Goal: Information Seeking & Learning: Learn about a topic

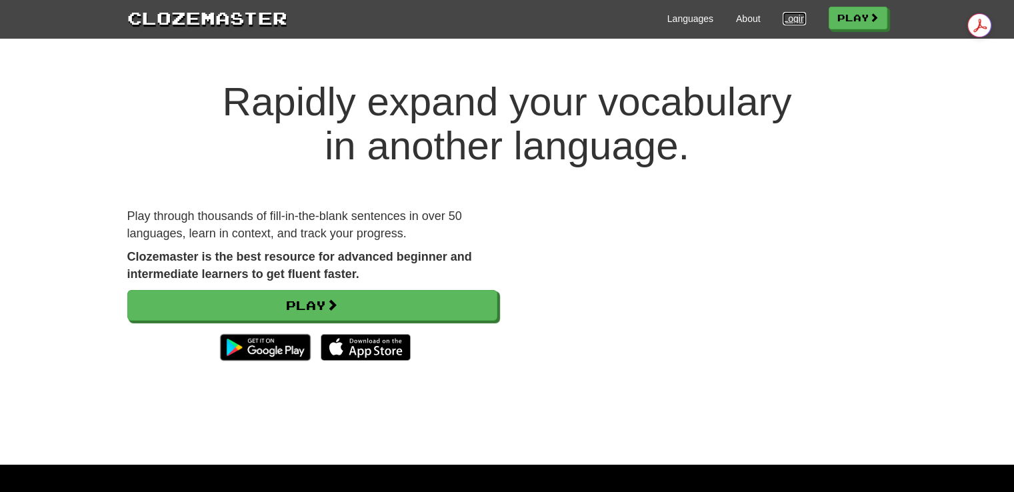
click at [792, 17] on link "Login" at bounding box center [794, 18] width 23 height 13
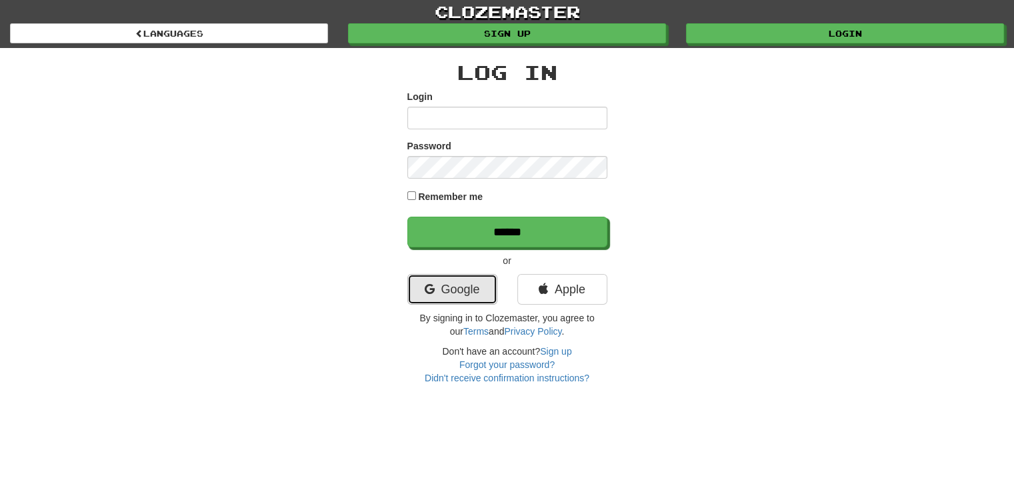
click at [472, 276] on link "Google" at bounding box center [452, 289] width 90 height 31
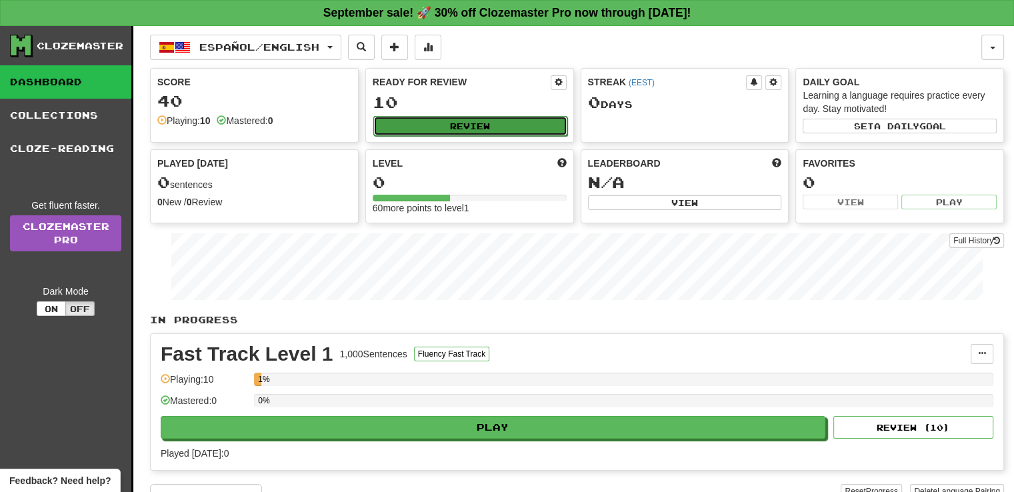
click at [539, 116] on button "Review" at bounding box center [470, 126] width 194 height 20
select select "**"
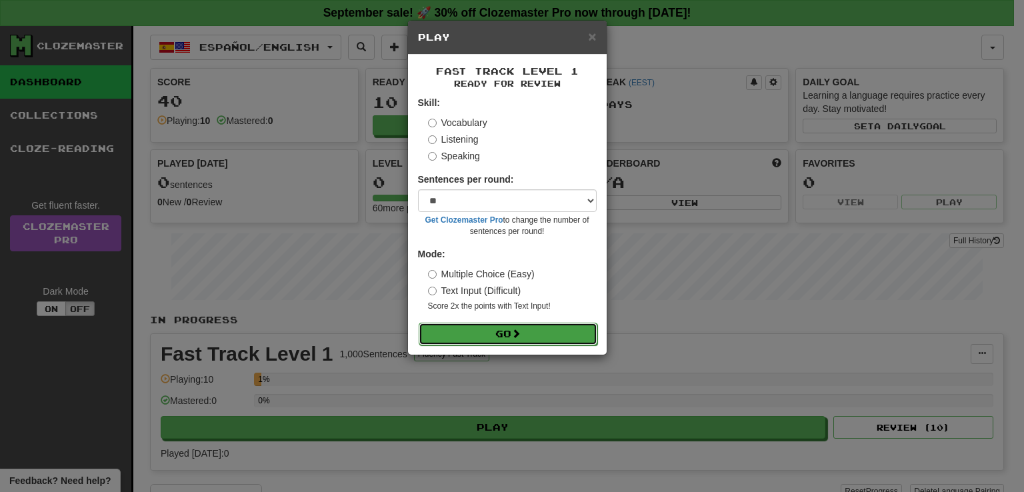
click at [472, 331] on button "Go" at bounding box center [508, 334] width 179 height 23
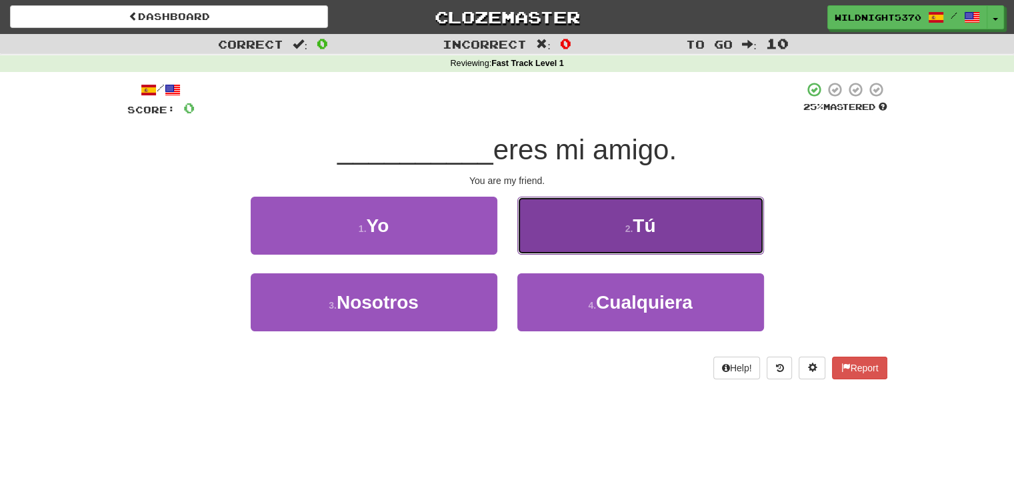
click at [550, 241] on button "2 . Tú" at bounding box center [641, 226] width 247 height 58
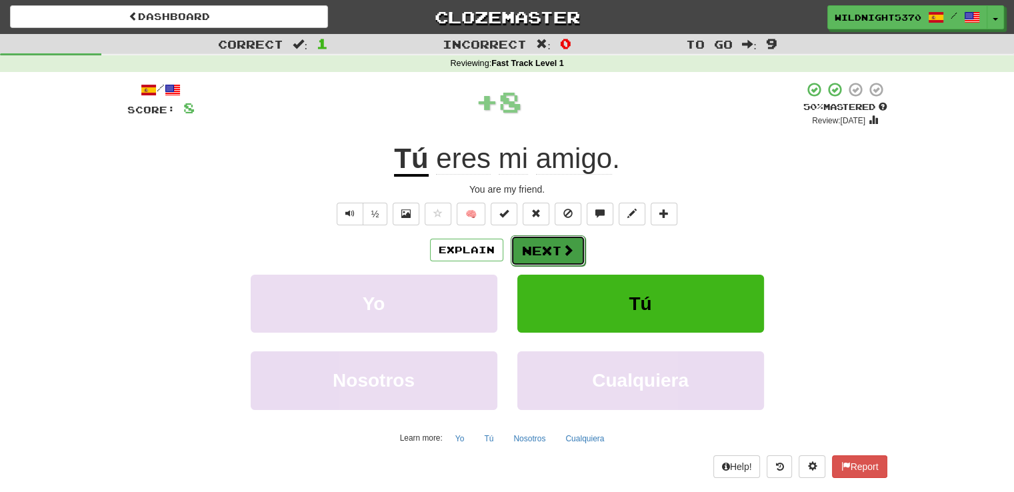
click at [551, 241] on button "Next" at bounding box center [548, 250] width 75 height 31
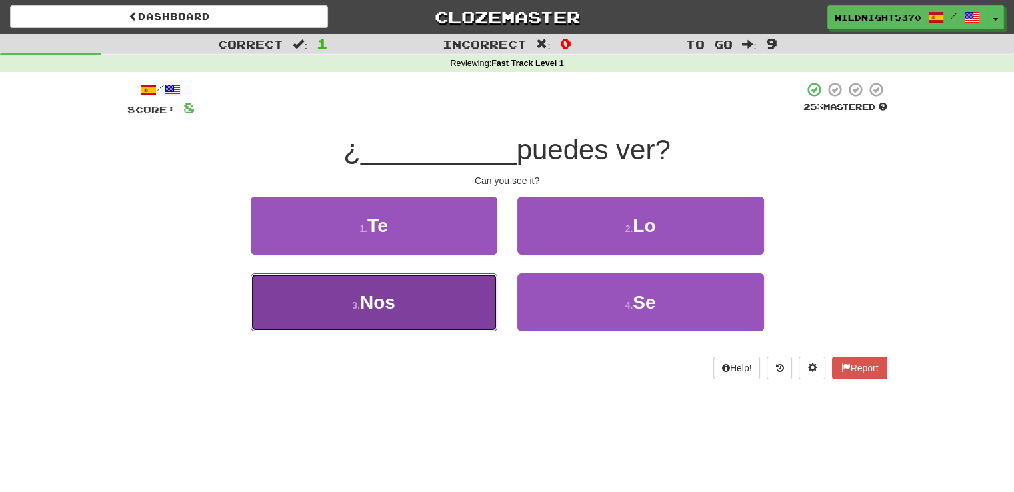
click at [456, 301] on button "3 . Nos" at bounding box center [374, 302] width 247 height 58
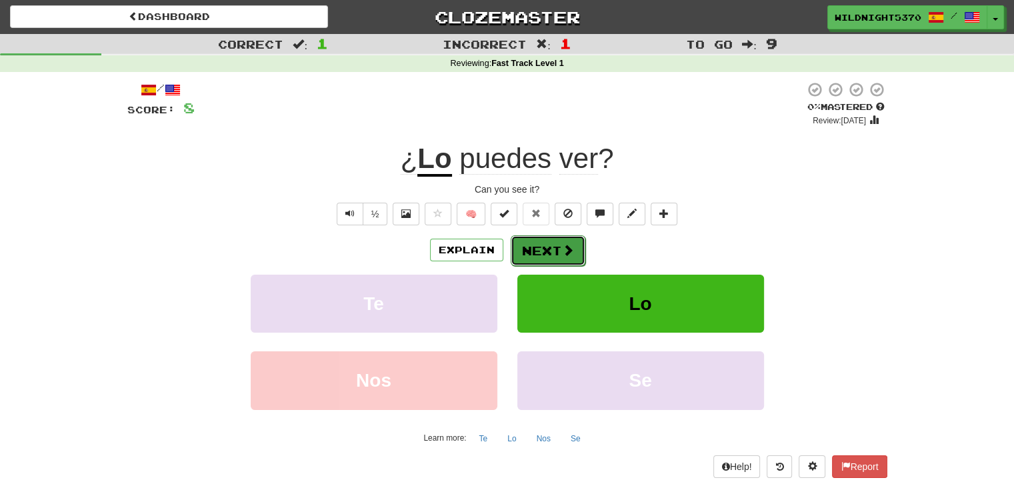
click at [562, 249] on span at bounding box center [568, 250] width 12 height 12
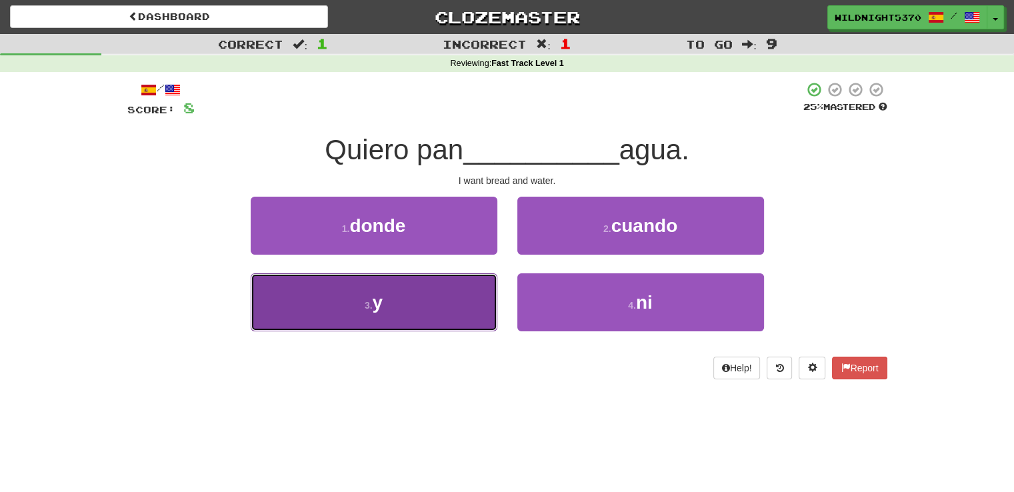
click at [432, 295] on button "3 . y" at bounding box center [374, 302] width 247 height 58
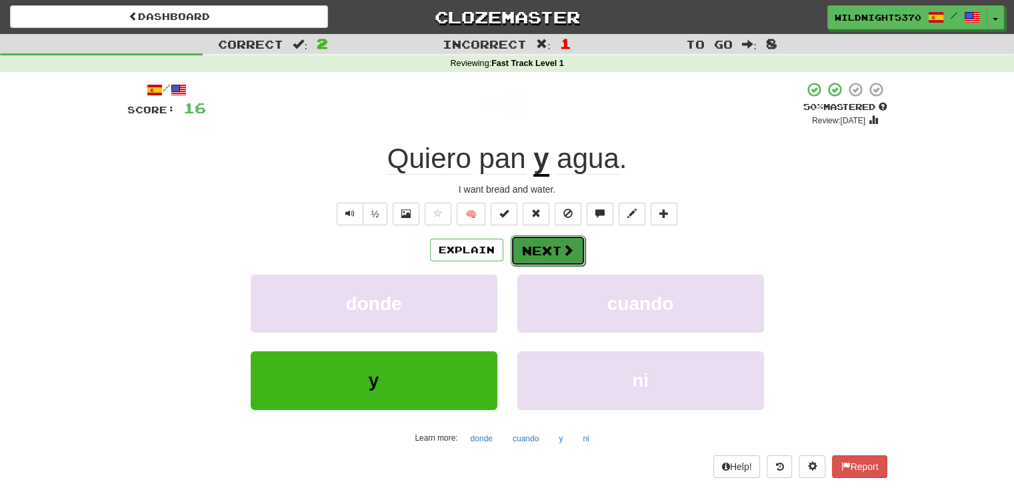
click at [522, 238] on button "Next" at bounding box center [548, 250] width 75 height 31
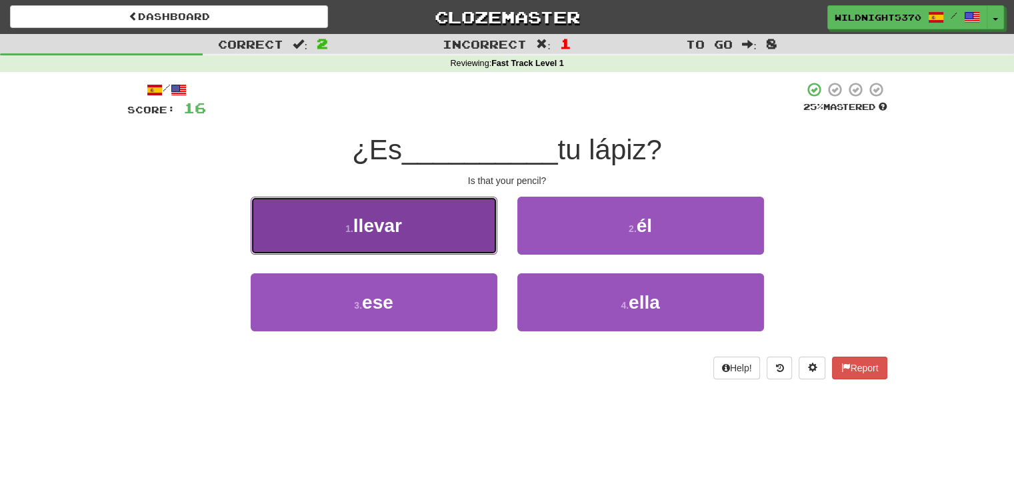
click at [466, 238] on button "1 . llevar" at bounding box center [374, 226] width 247 height 58
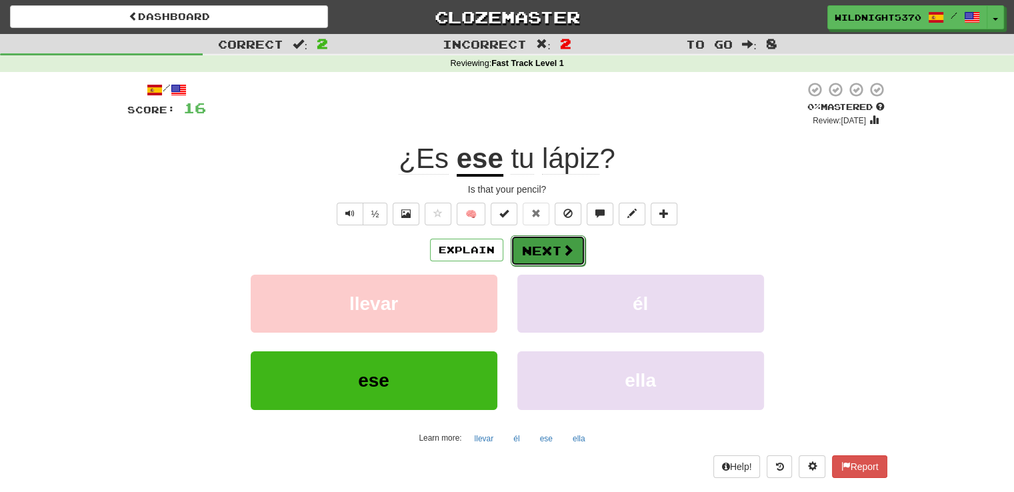
click at [520, 238] on button "Next" at bounding box center [548, 250] width 75 height 31
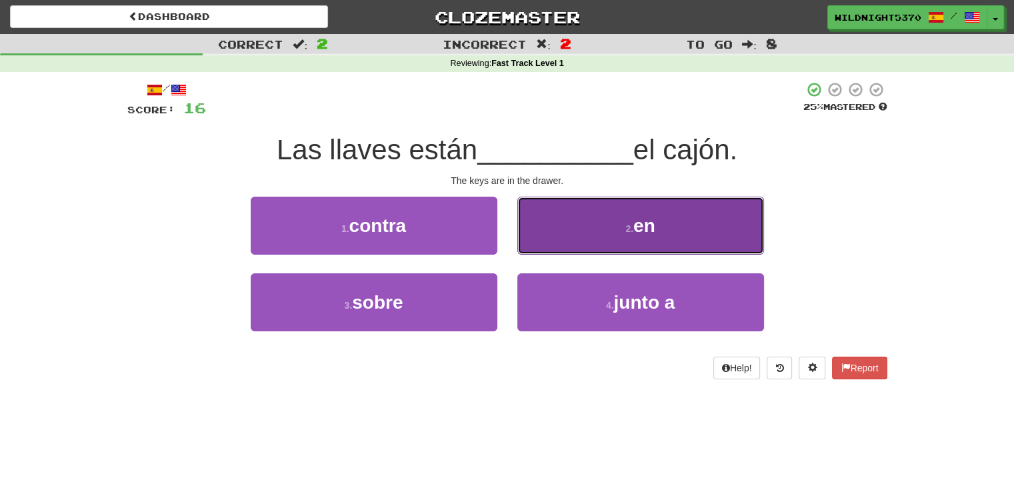
click at [656, 217] on button "2 . en" at bounding box center [641, 226] width 247 height 58
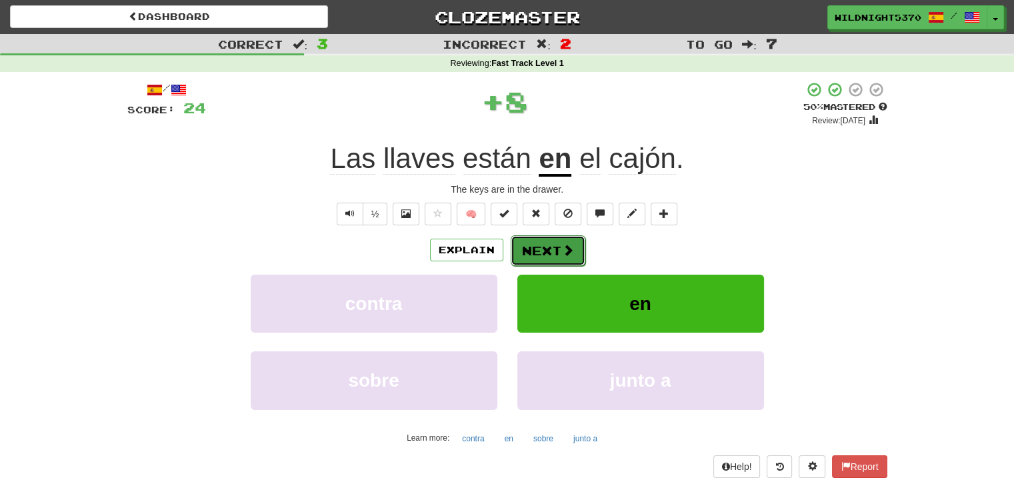
click at [570, 253] on span at bounding box center [568, 250] width 12 height 12
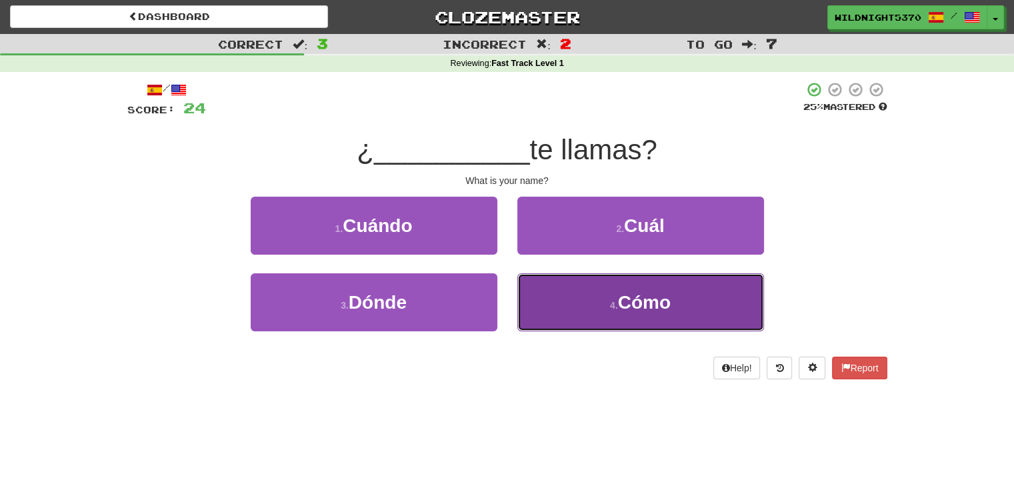
click at [562, 301] on button "4 . Cómo" at bounding box center [641, 302] width 247 height 58
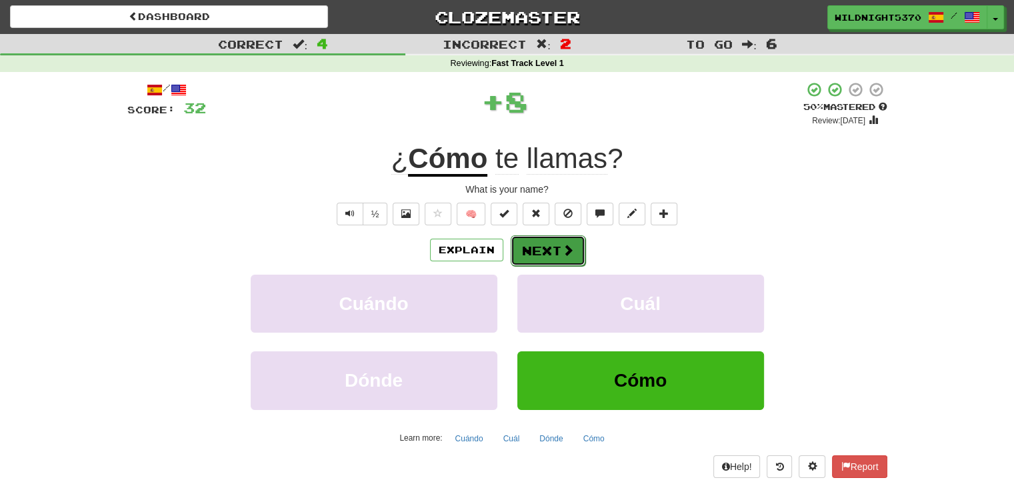
click at [548, 257] on button "Next" at bounding box center [548, 250] width 75 height 31
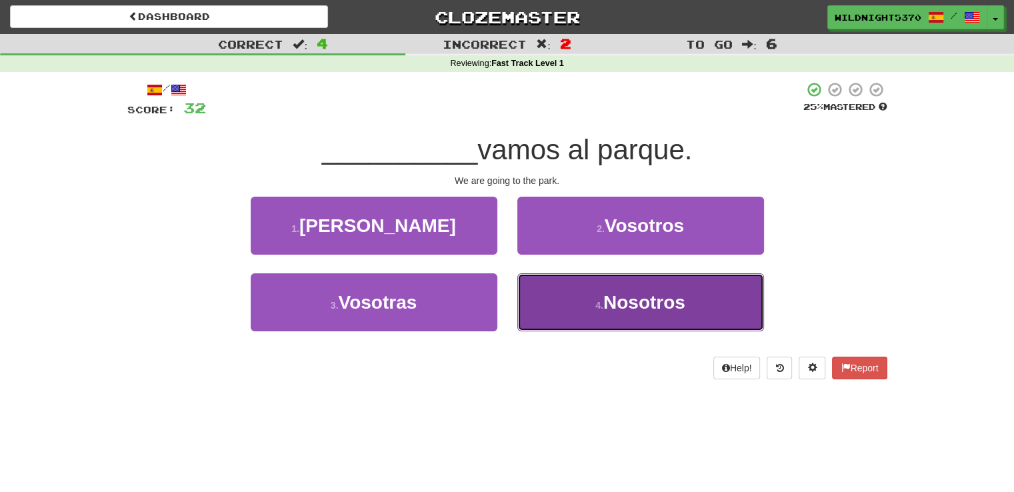
click at [558, 300] on button "4 . Nosotros" at bounding box center [641, 302] width 247 height 58
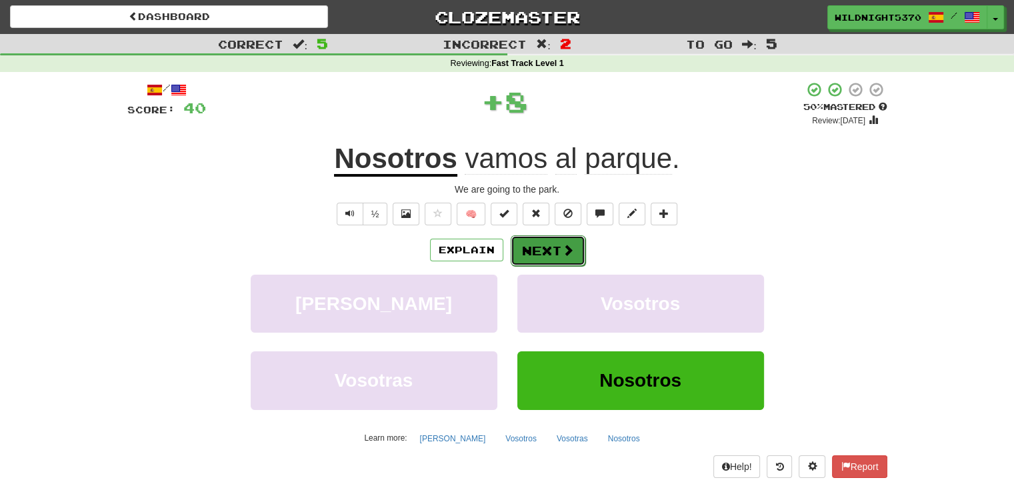
click at [536, 251] on button "Next" at bounding box center [548, 250] width 75 height 31
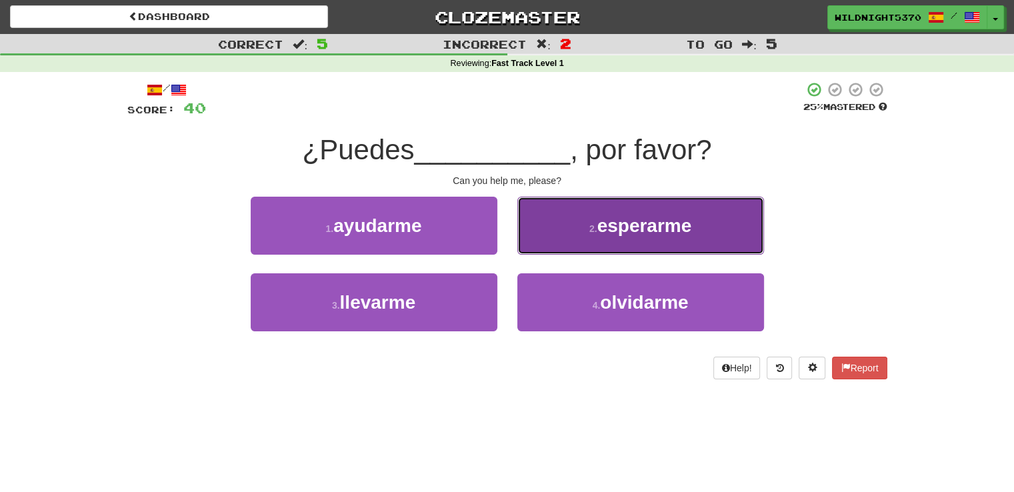
click at [552, 228] on button "2 . esperarme" at bounding box center [641, 226] width 247 height 58
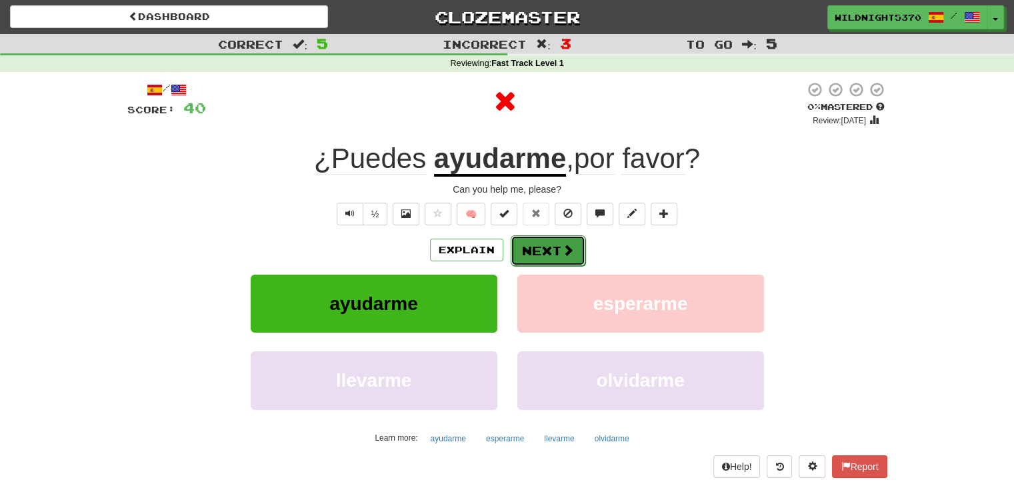
click at [550, 240] on button "Next" at bounding box center [548, 250] width 75 height 31
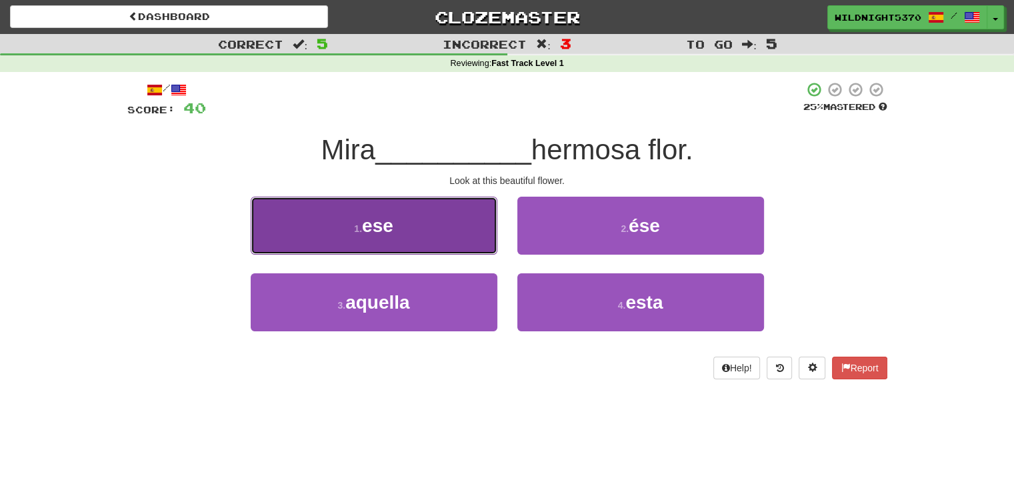
click at [455, 227] on button "1 . ese" at bounding box center [374, 226] width 247 height 58
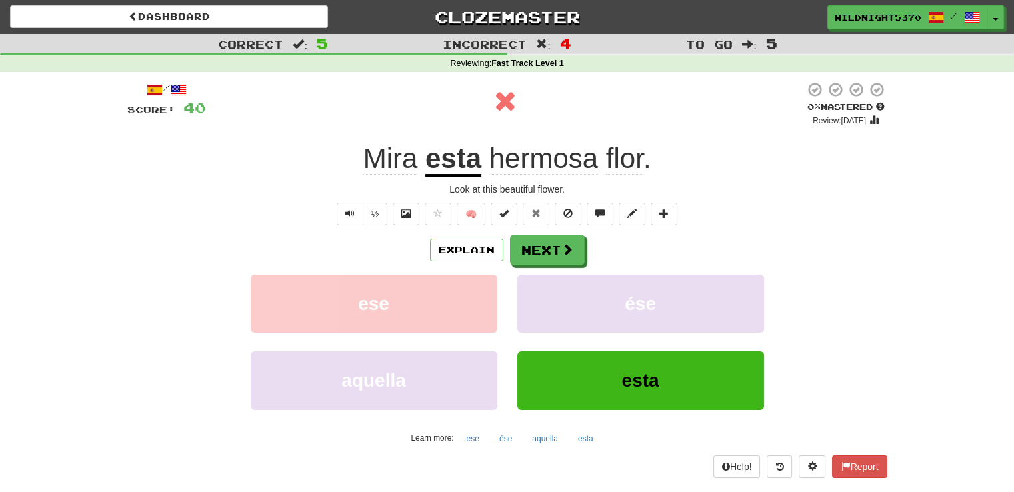
click at [454, 163] on u "esta" at bounding box center [454, 160] width 56 height 34
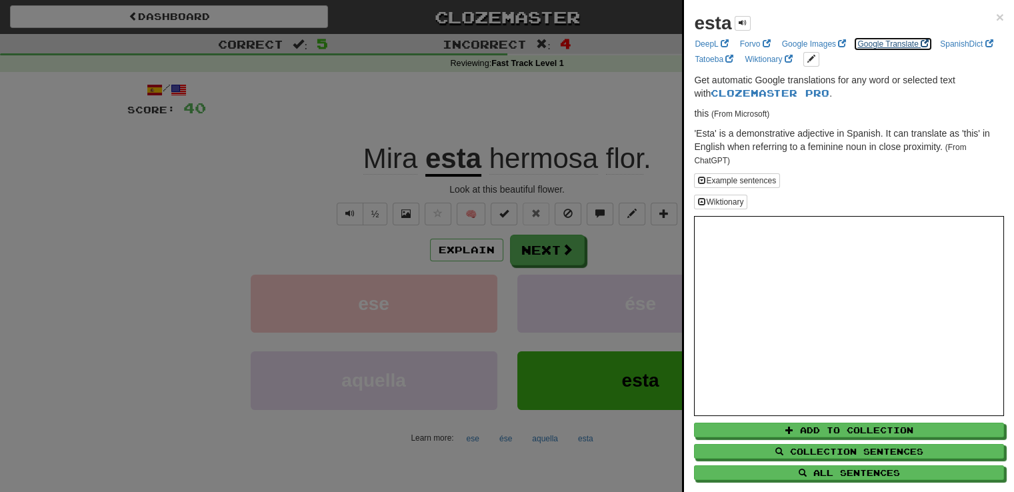
click at [870, 43] on link "Google Translate" at bounding box center [893, 44] width 79 height 15
click at [621, 79] on div at bounding box center [507, 246] width 1014 height 492
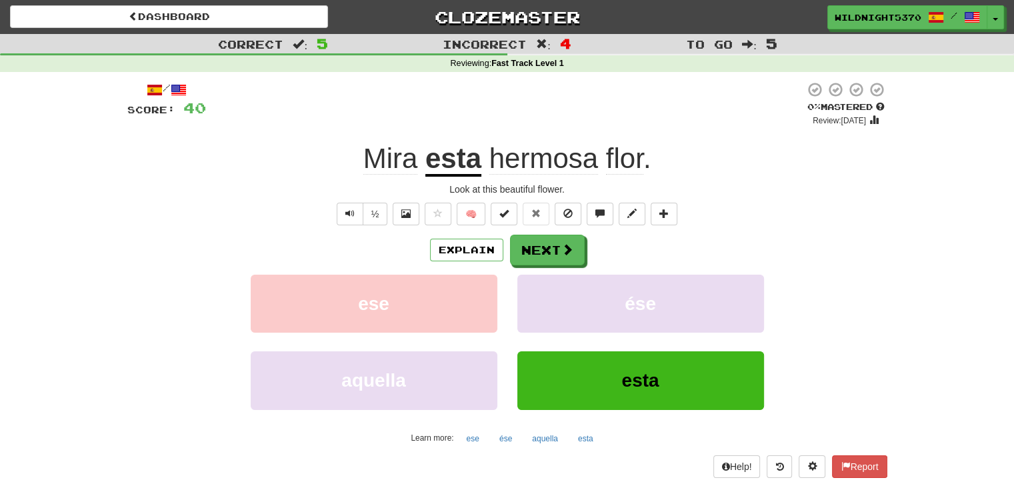
click at [371, 163] on span "Mira" at bounding box center [390, 159] width 55 height 32
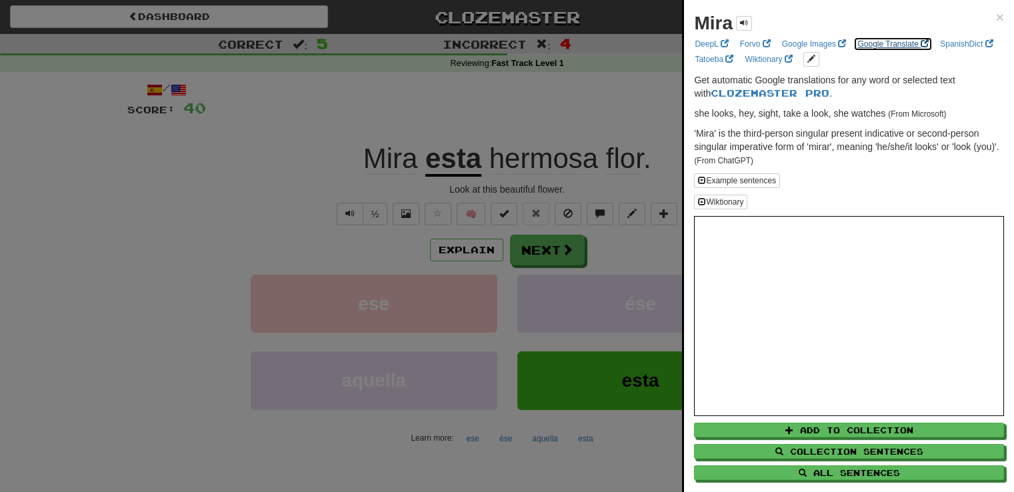
click at [892, 47] on link "Google Translate" at bounding box center [893, 44] width 79 height 15
click at [576, 138] on div at bounding box center [507, 246] width 1014 height 492
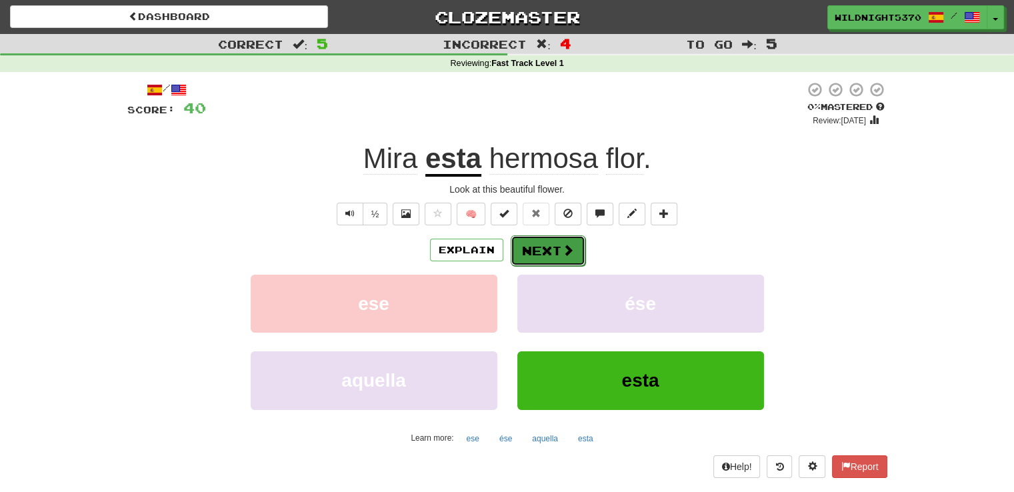
click at [560, 262] on button "Next" at bounding box center [548, 250] width 75 height 31
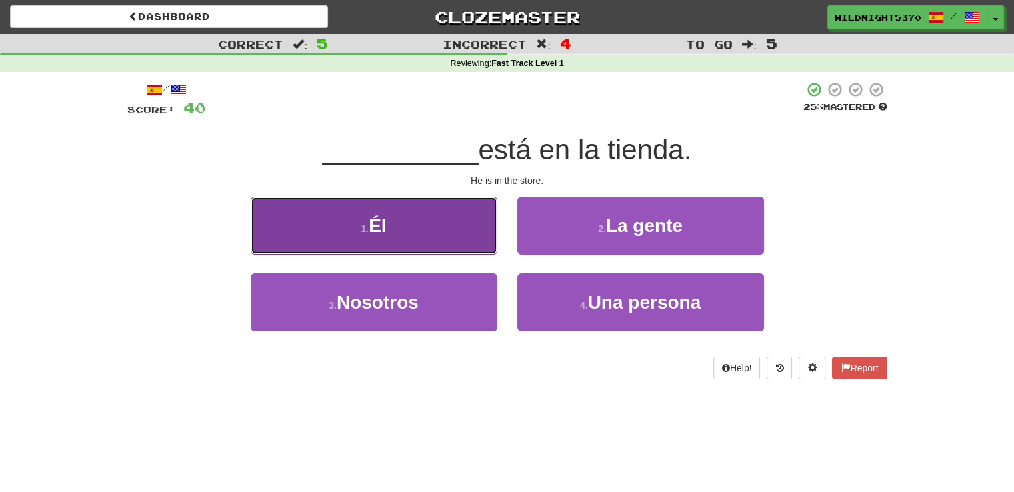
click at [466, 213] on button "1 . Él" at bounding box center [374, 226] width 247 height 58
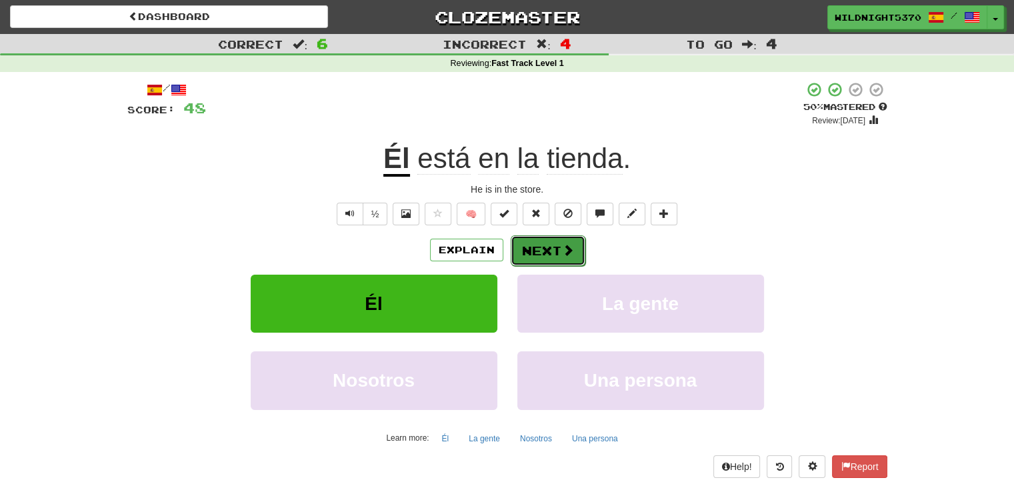
click at [560, 249] on button "Next" at bounding box center [548, 250] width 75 height 31
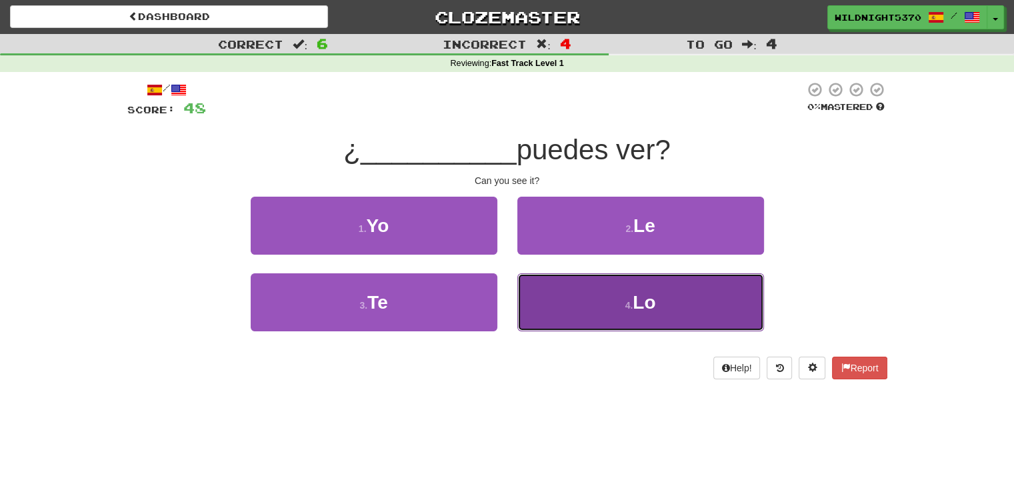
click at [558, 303] on button "4 . Lo" at bounding box center [641, 302] width 247 height 58
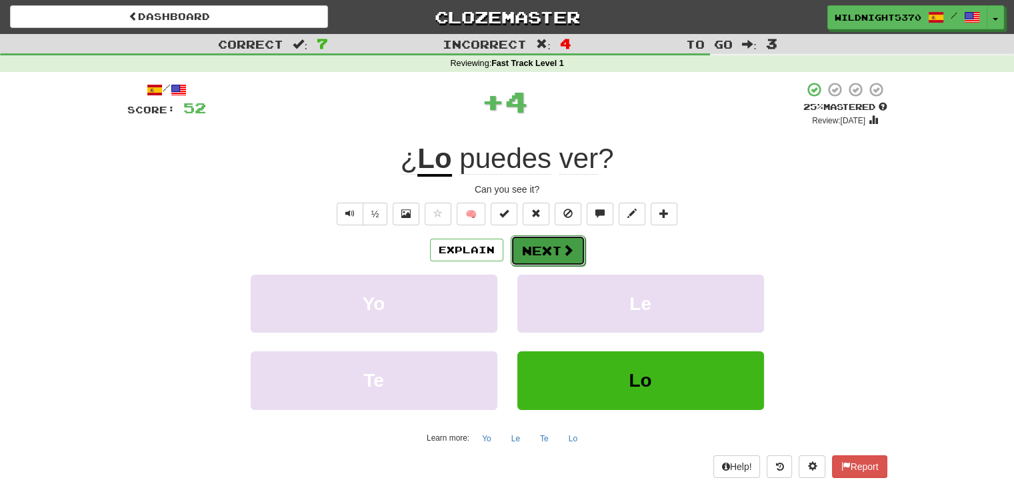
click at [550, 244] on button "Next" at bounding box center [548, 250] width 75 height 31
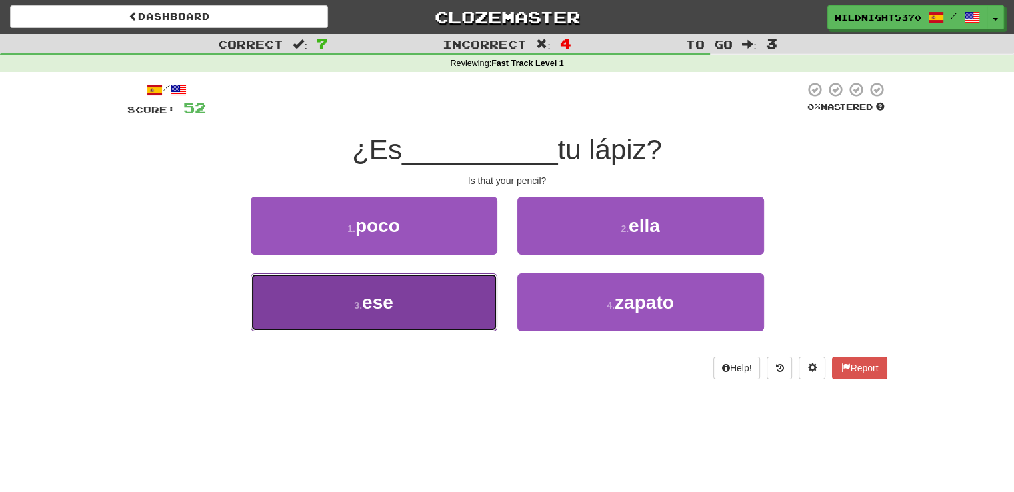
click at [478, 310] on button "3 . ese" at bounding box center [374, 302] width 247 height 58
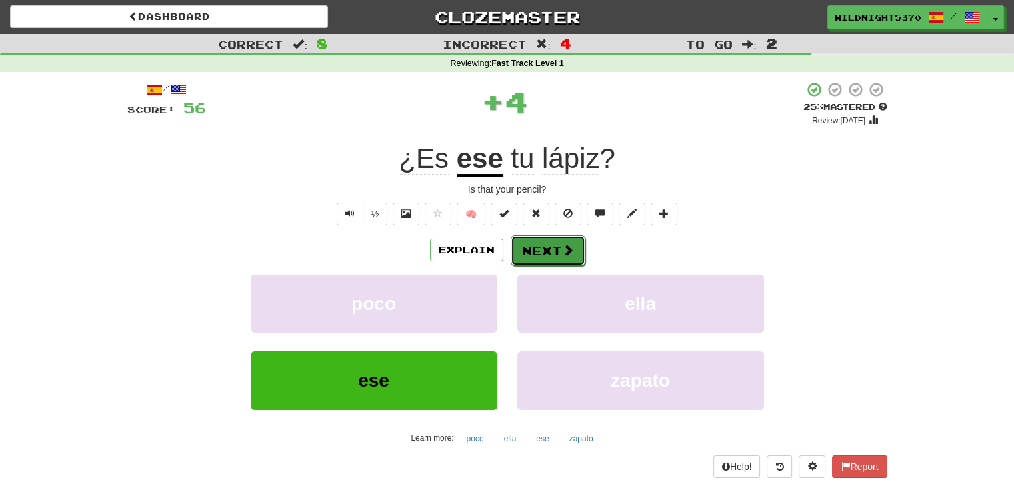
click at [547, 254] on button "Next" at bounding box center [548, 250] width 75 height 31
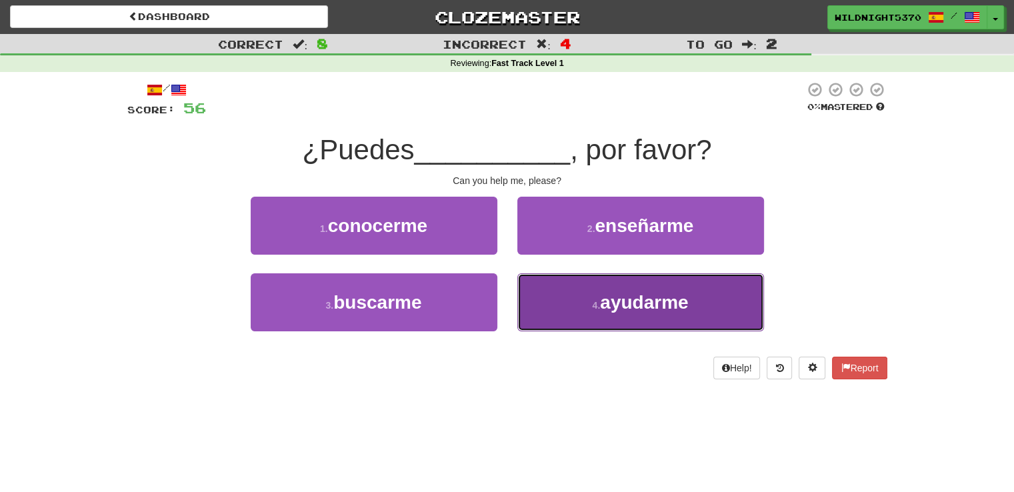
click at [559, 297] on button "4 . ayudarme" at bounding box center [641, 302] width 247 height 58
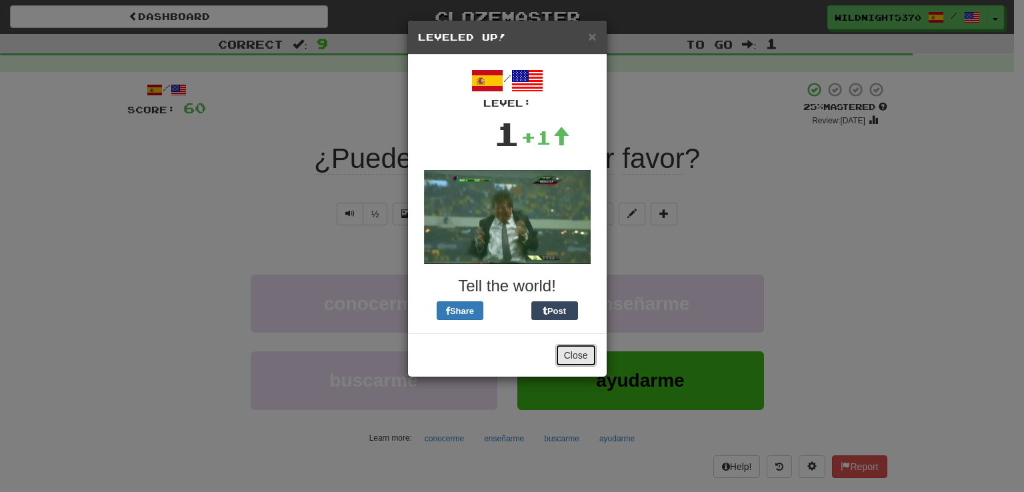
click at [580, 349] on button "Close" at bounding box center [576, 355] width 41 height 23
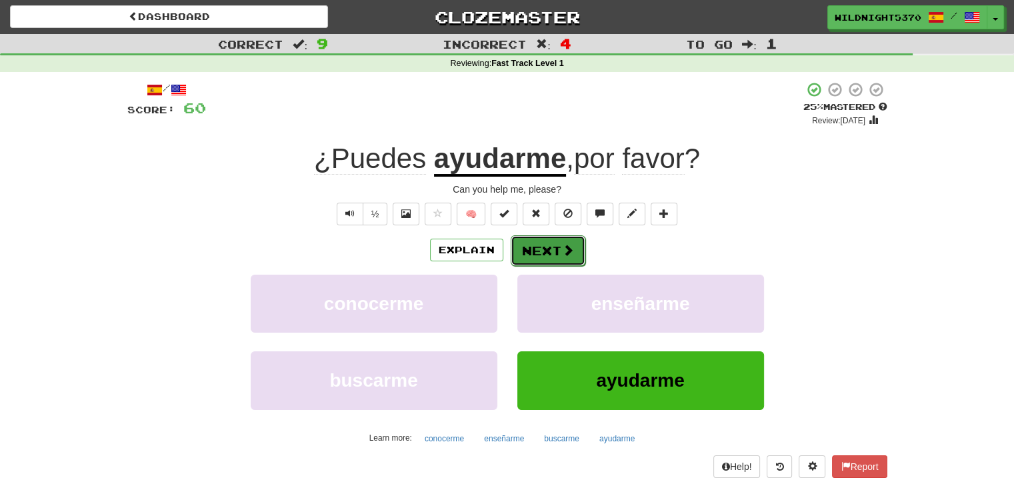
click at [543, 241] on button "Next" at bounding box center [548, 250] width 75 height 31
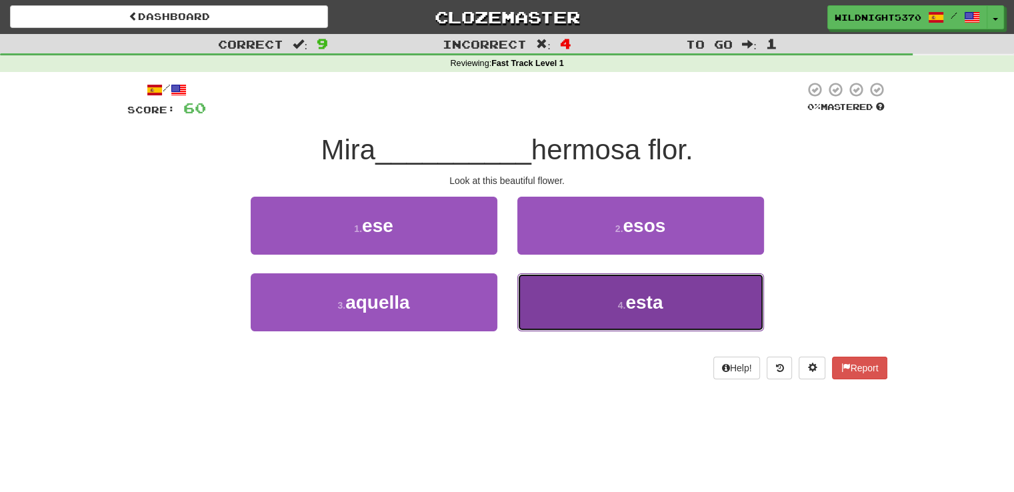
click at [539, 295] on button "4 . esta" at bounding box center [641, 302] width 247 height 58
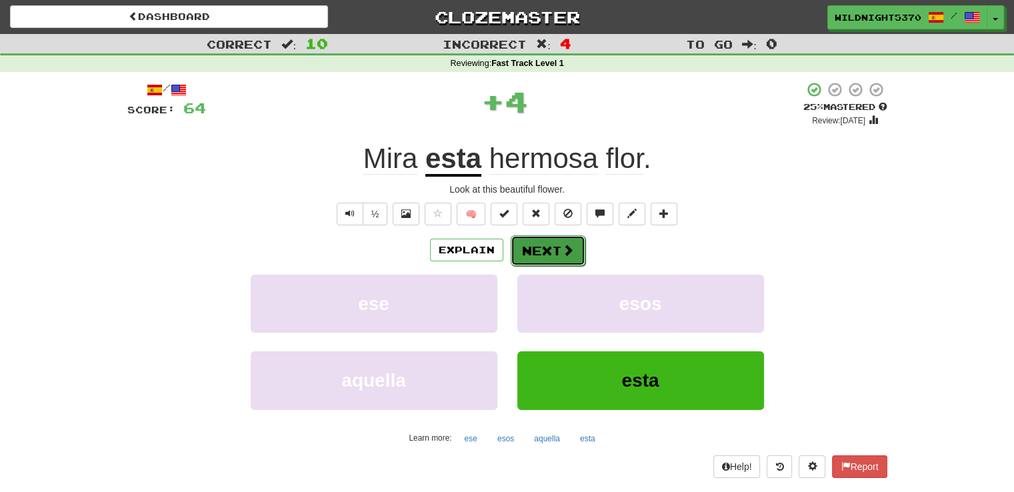
click at [528, 261] on button "Next" at bounding box center [548, 250] width 75 height 31
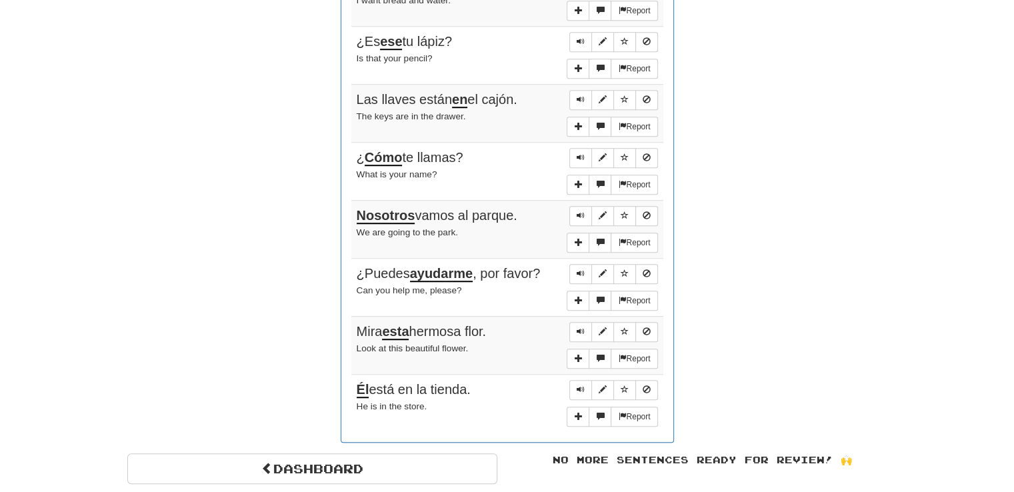
scroll to position [1067, 0]
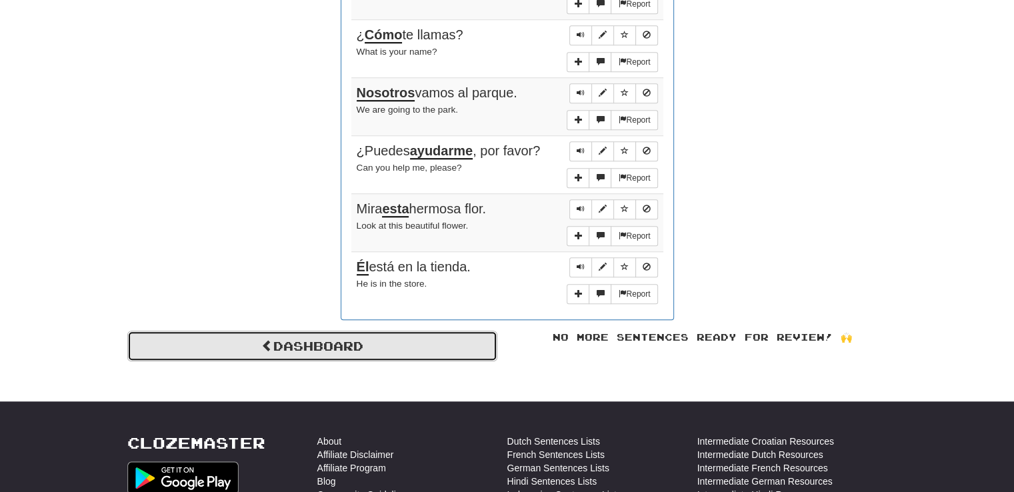
click at [365, 345] on link "Dashboard" at bounding box center [312, 346] width 370 height 31
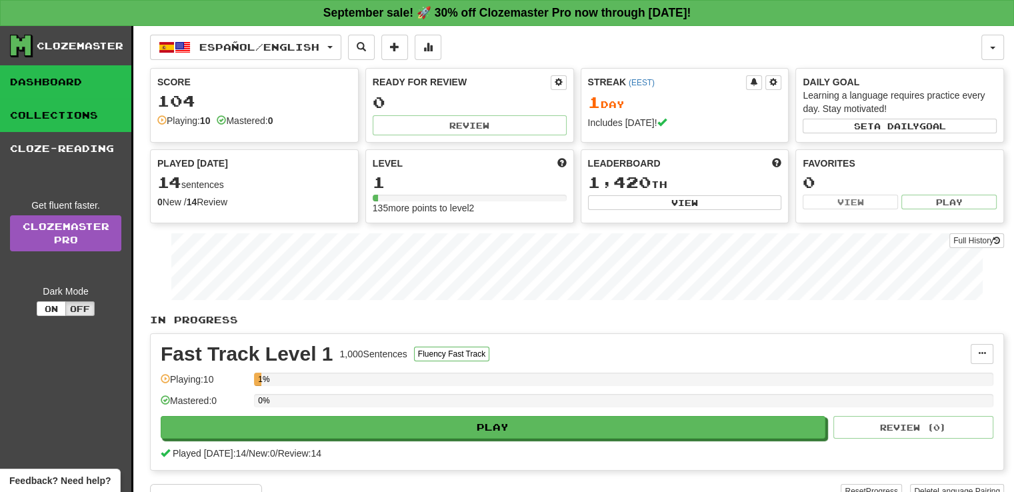
click at [56, 113] on link "Collections" at bounding box center [65, 115] width 131 height 33
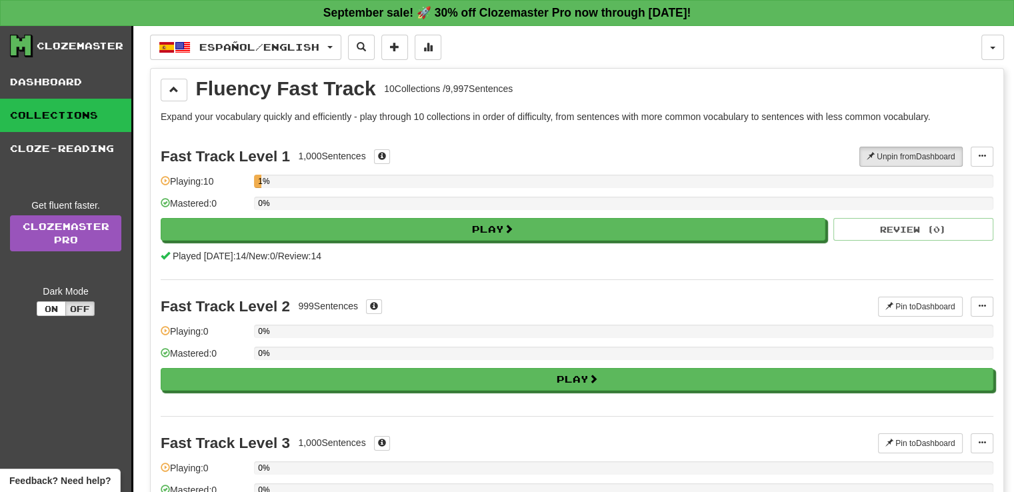
drag, startPoint x: 454, startPoint y: 91, endPoint x: 542, endPoint y: 95, distance: 87.5
click at [537, 95] on div "Fluency Fast Track 10 Collections / 9,997 Sentences" at bounding box center [577, 90] width 833 height 23
click at [542, 95] on div "Fluency Fast Track 10 Collections / 9,997 Sentences" at bounding box center [577, 90] width 833 height 23
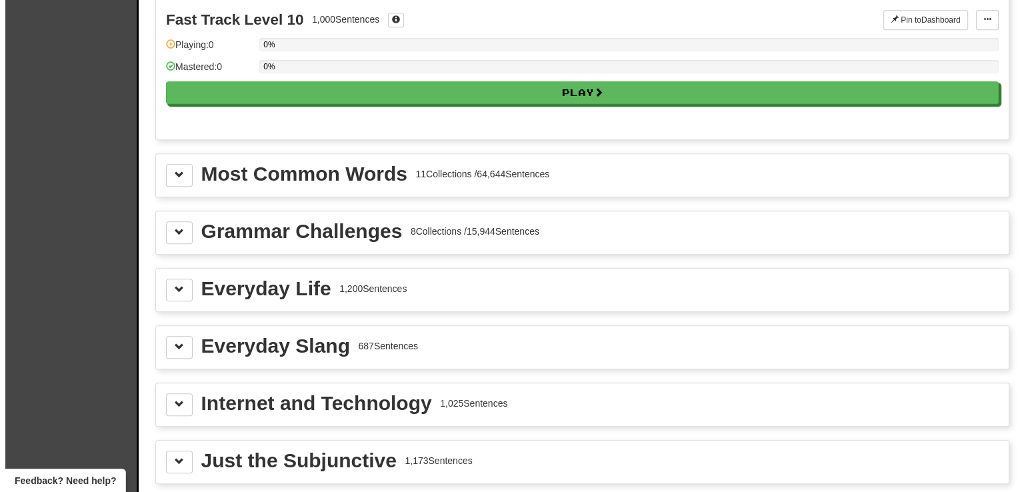
scroll to position [1401, 0]
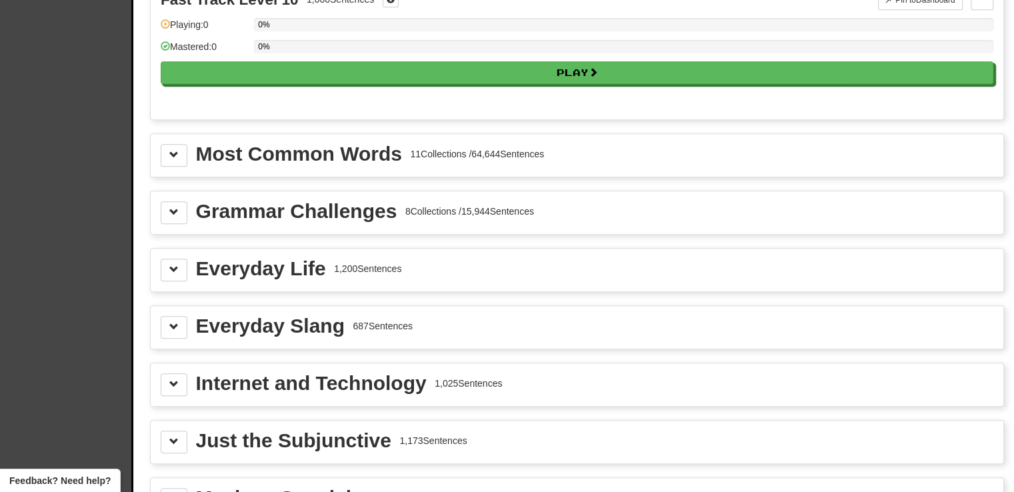
click at [450, 153] on div "Most Common Words 11 Collections / 64,644 Sentences" at bounding box center [370, 154] width 349 height 20
click at [179, 150] on button at bounding box center [174, 155] width 27 height 23
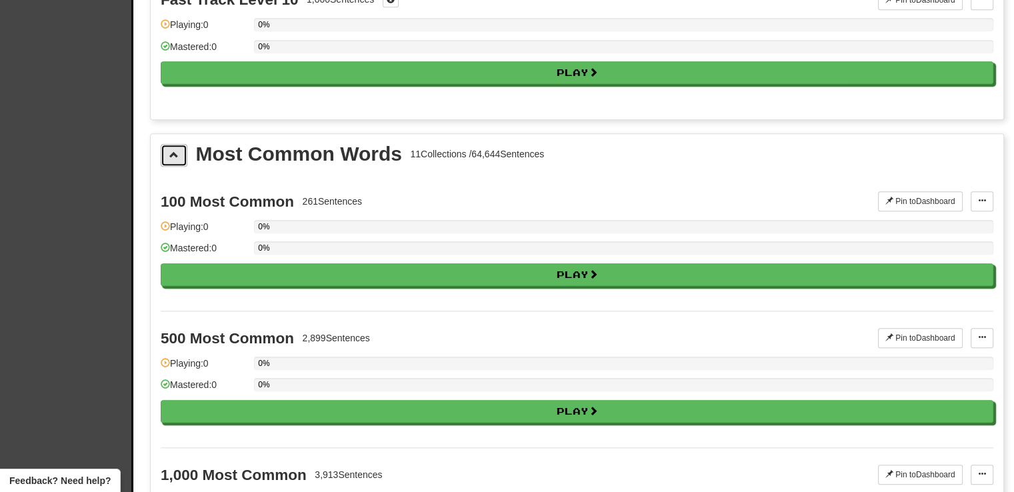
click at [181, 144] on button at bounding box center [174, 155] width 27 height 23
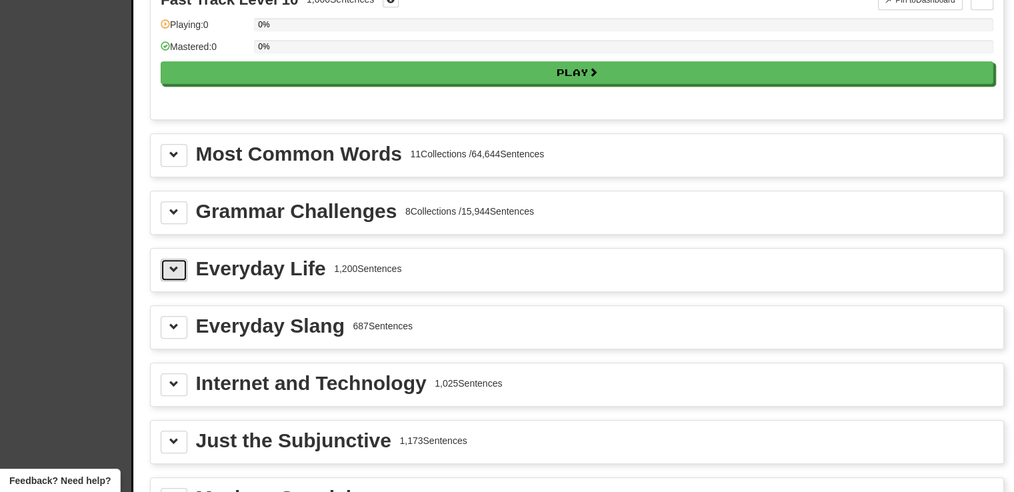
click at [181, 267] on button at bounding box center [174, 270] width 27 height 23
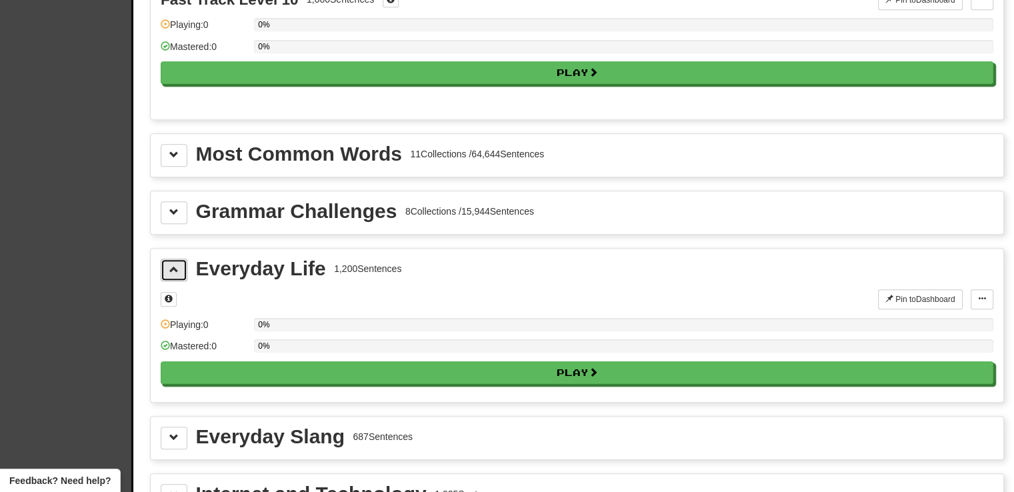
click at [181, 267] on button at bounding box center [174, 270] width 27 height 23
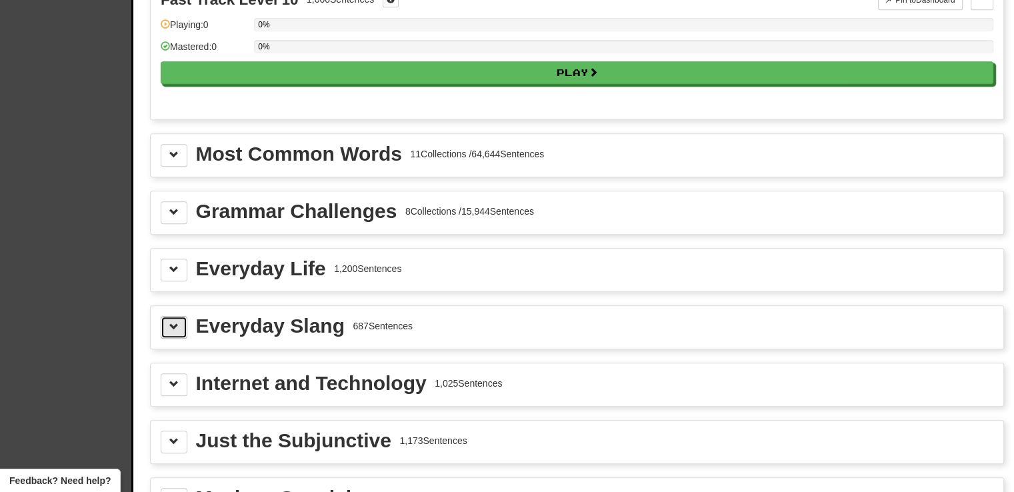
click at [165, 317] on button at bounding box center [174, 327] width 27 height 23
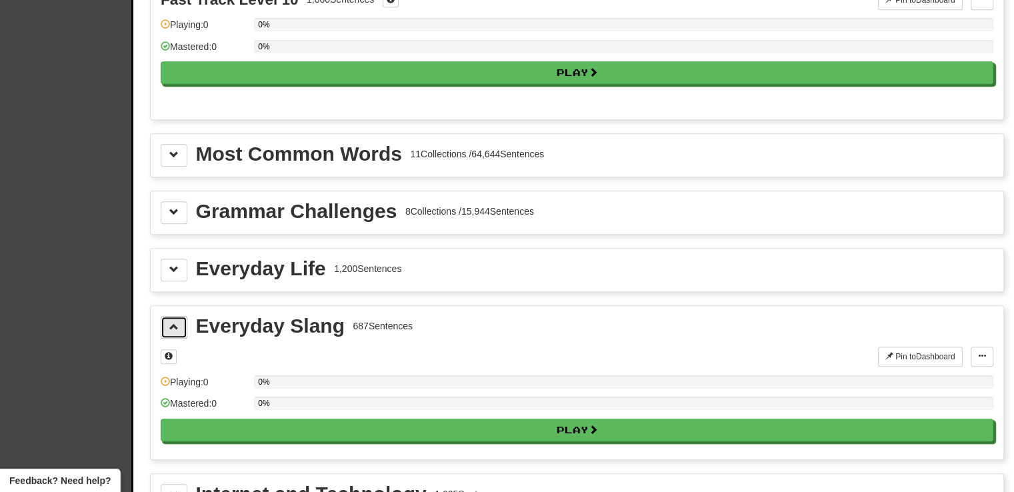
click at [165, 318] on button at bounding box center [174, 327] width 27 height 23
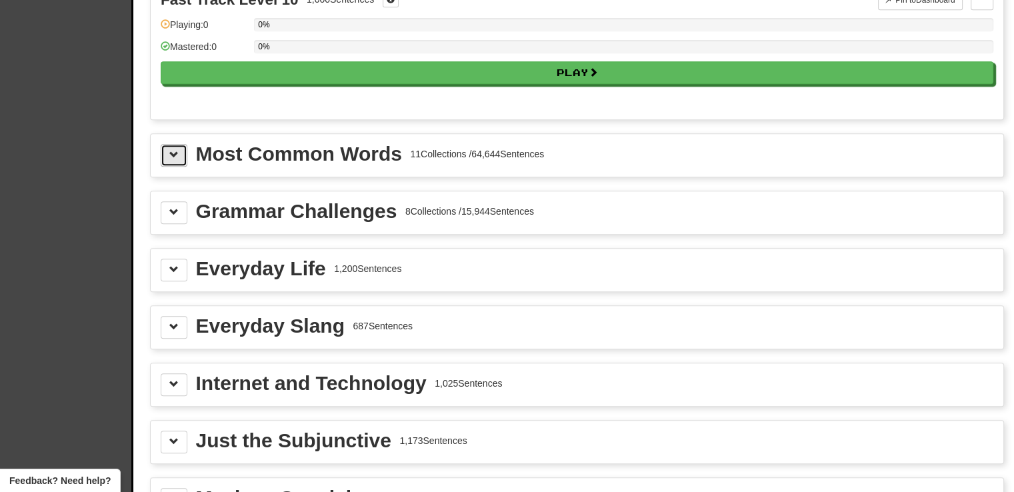
click at [167, 153] on button at bounding box center [174, 155] width 27 height 23
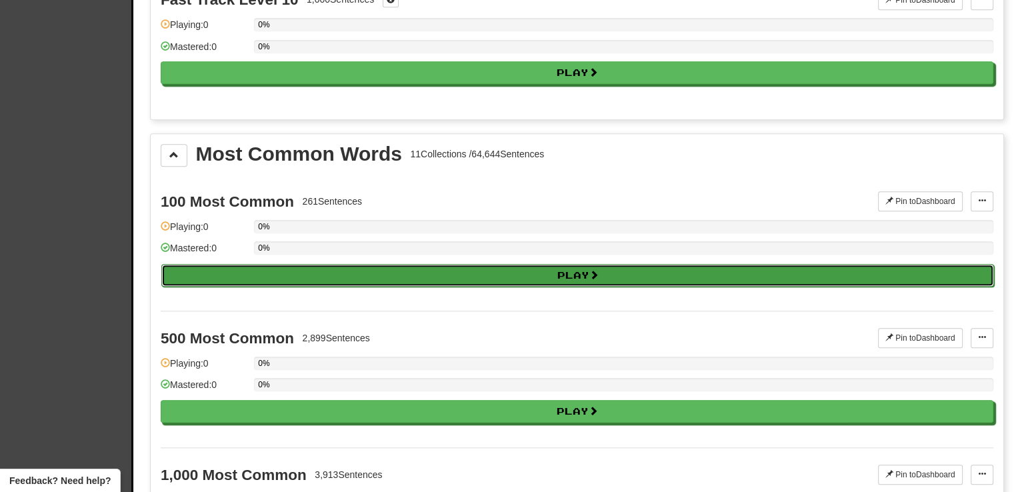
click at [272, 264] on button "Play" at bounding box center [577, 275] width 833 height 23
select select "**"
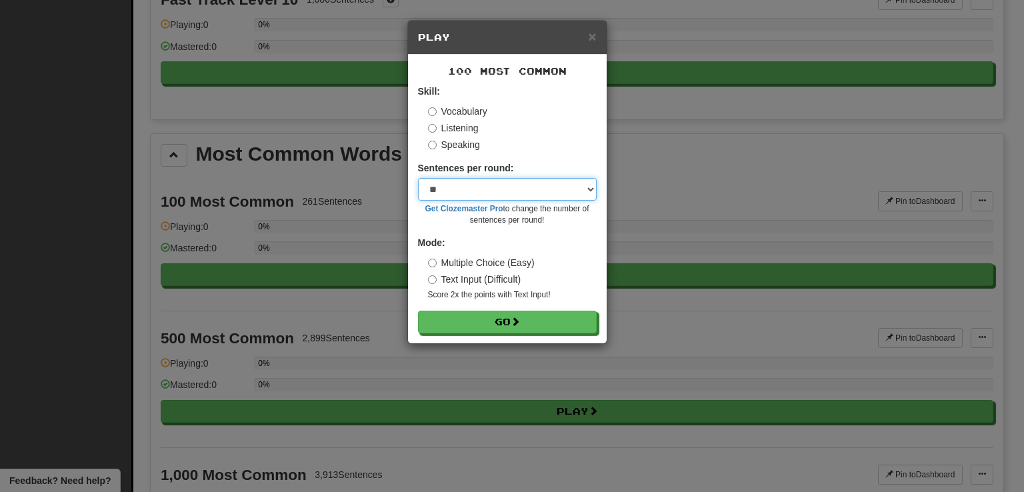
click at [488, 185] on select "* ** ** ** ** ** *** ********" at bounding box center [507, 189] width 179 height 23
click at [670, 206] on div "× Play 100 Most Common Skill: Vocabulary Listening Speaking Sentences per round…" at bounding box center [512, 246] width 1024 height 492
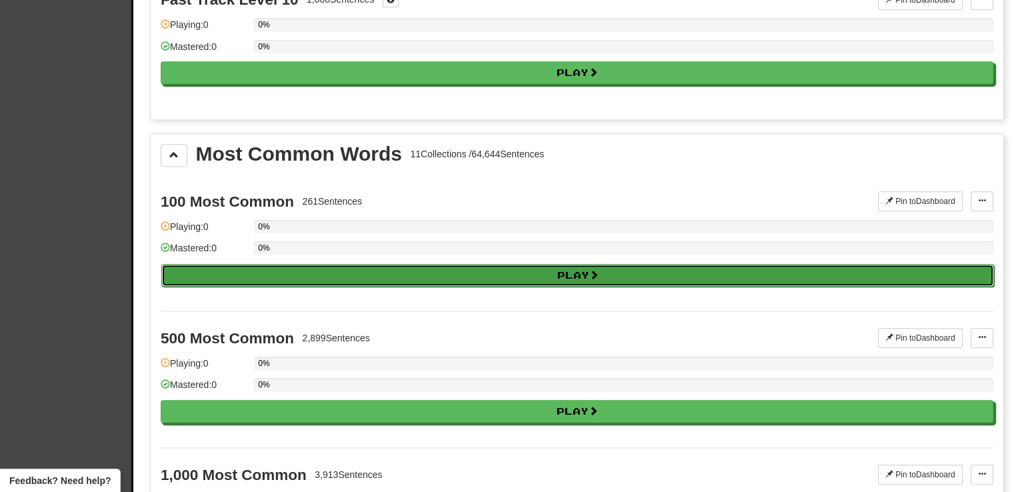
click at [595, 264] on button "Play" at bounding box center [577, 275] width 833 height 23
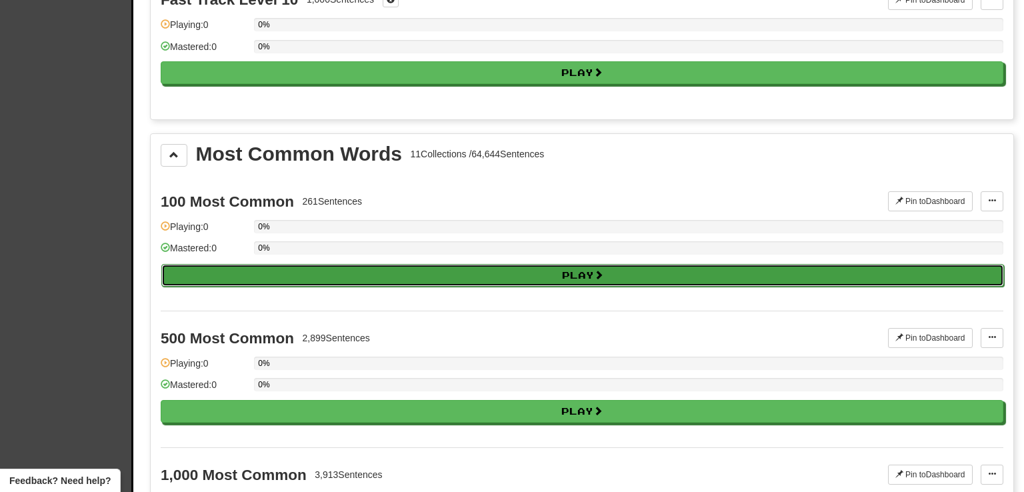
select select "**"
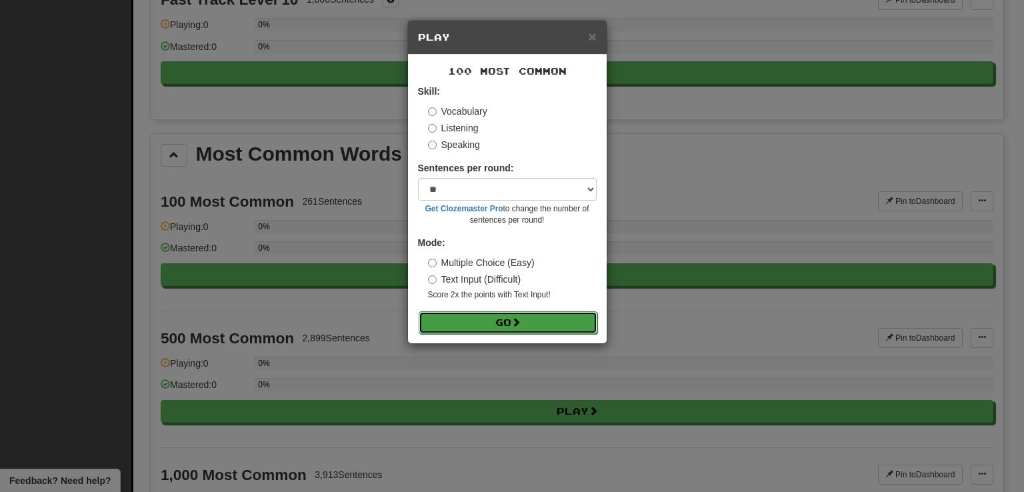
click at [558, 315] on button "Go" at bounding box center [508, 322] width 179 height 23
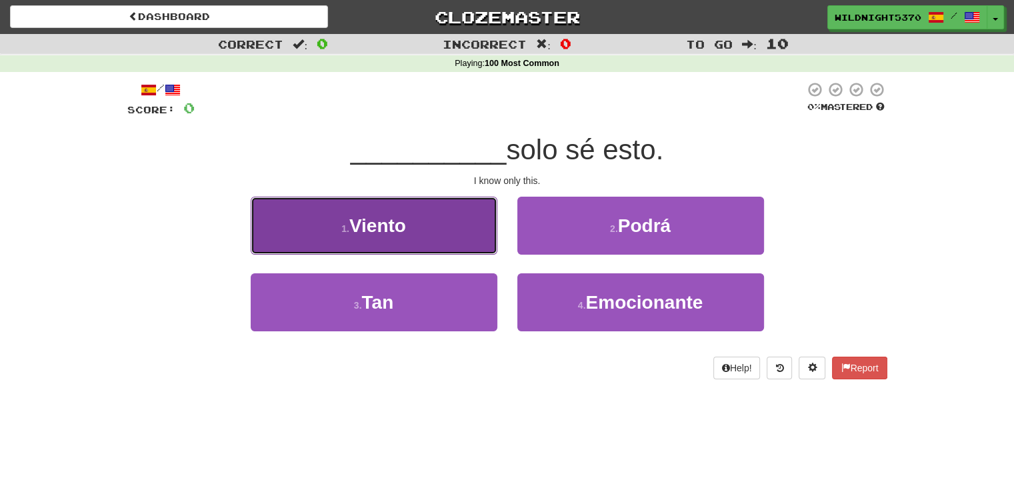
click at [462, 245] on button "1 . Viento" at bounding box center [374, 226] width 247 height 58
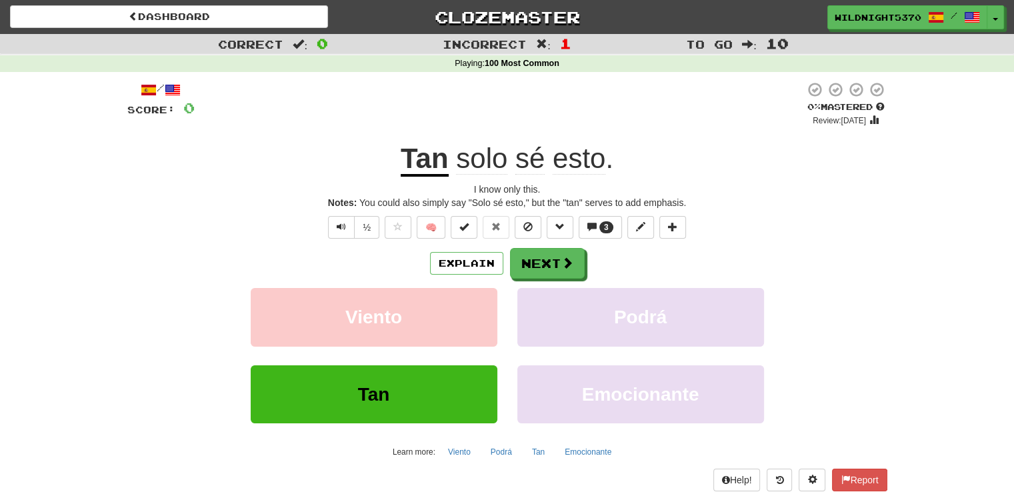
click at [432, 170] on u "Tan" at bounding box center [425, 160] width 48 height 34
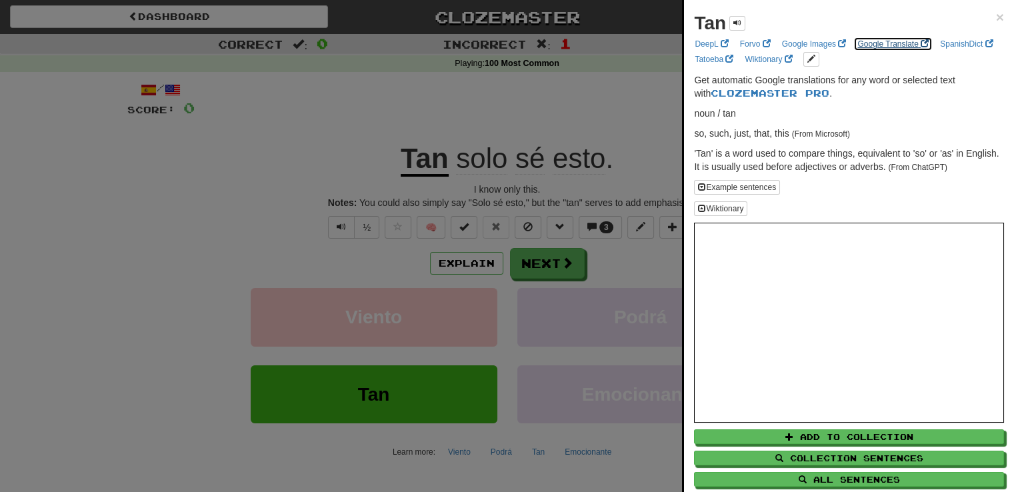
click at [891, 38] on link "Google Translate" at bounding box center [893, 44] width 79 height 15
drag, startPoint x: 598, startPoint y: 54, endPoint x: 582, endPoint y: 57, distance: 16.2
click at [595, 58] on div at bounding box center [507, 246] width 1014 height 492
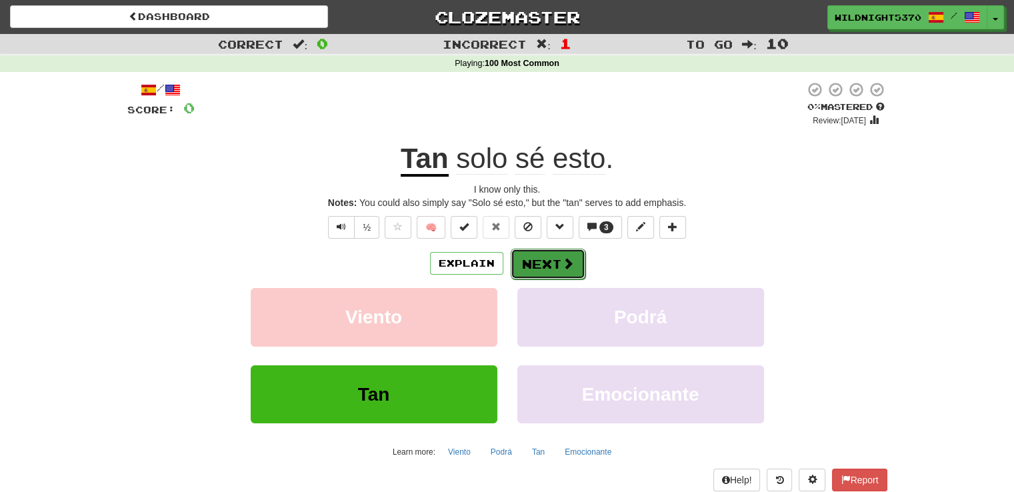
click at [556, 257] on button "Next" at bounding box center [548, 264] width 75 height 31
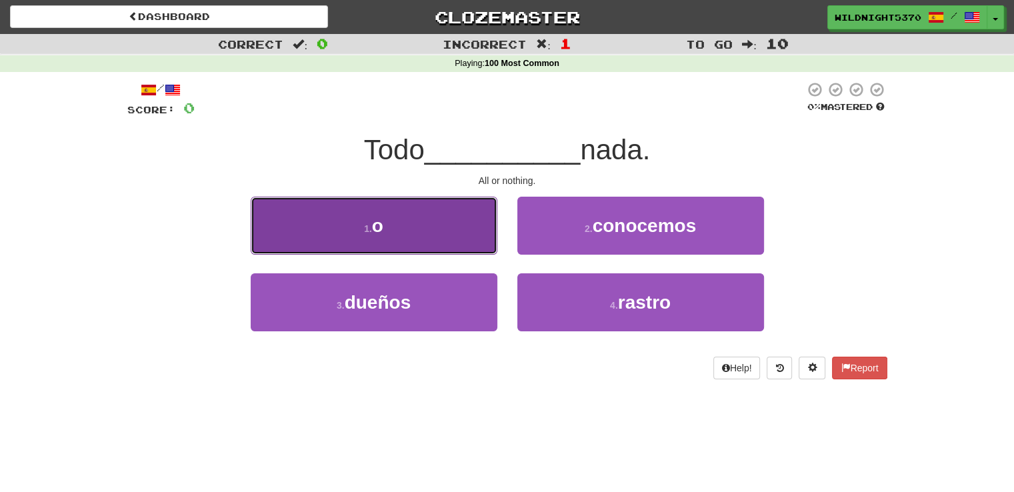
click at [442, 249] on button "1 . o" at bounding box center [374, 226] width 247 height 58
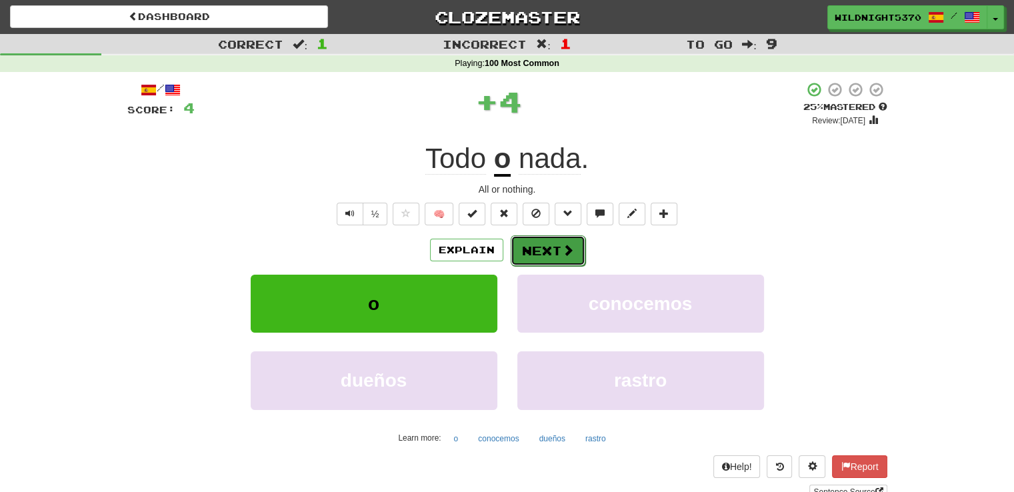
click at [554, 243] on button "Next" at bounding box center [548, 250] width 75 height 31
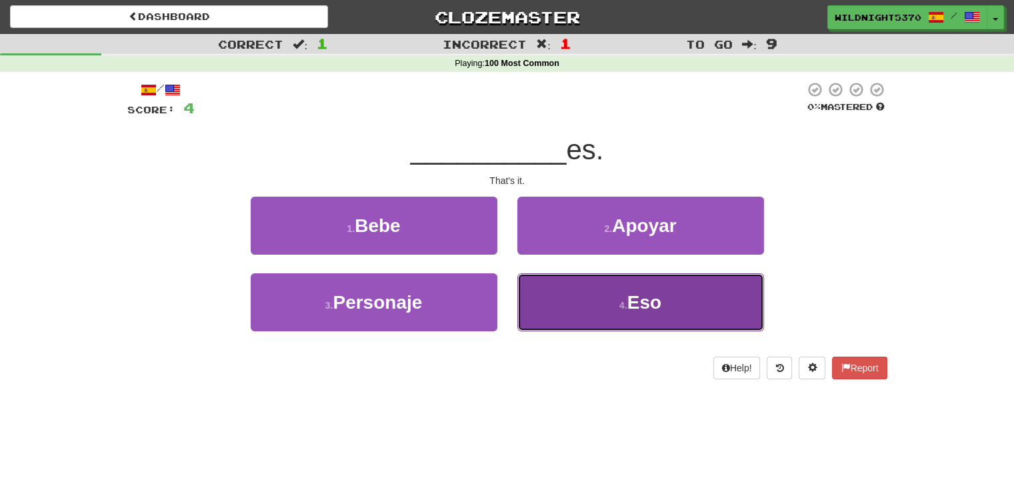
click at [574, 291] on button "4 . Eso" at bounding box center [641, 302] width 247 height 58
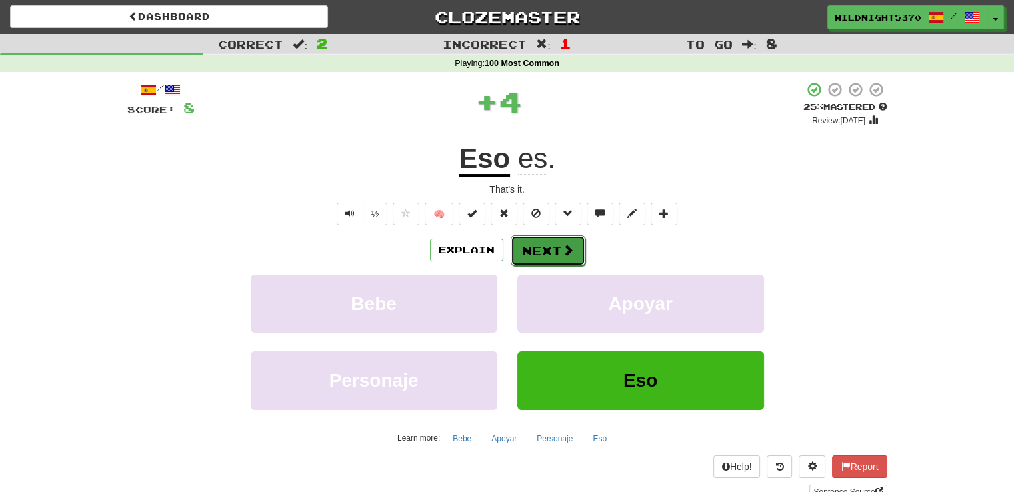
click at [557, 263] on button "Next" at bounding box center [548, 250] width 75 height 31
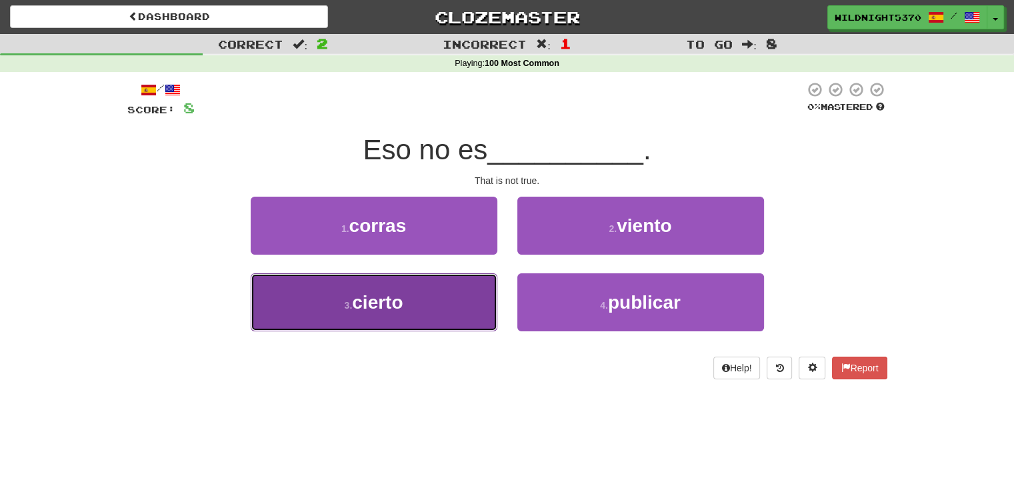
click at [480, 297] on button "3 . cierto" at bounding box center [374, 302] width 247 height 58
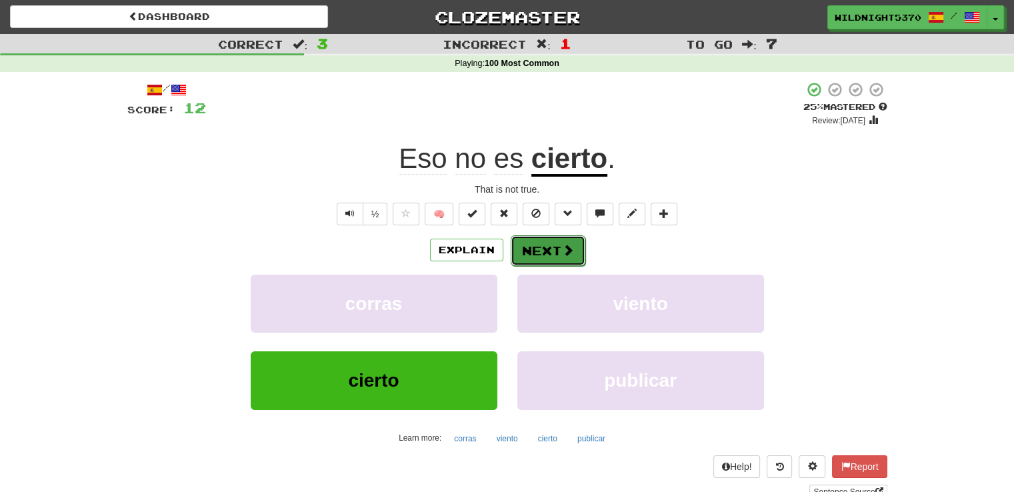
click at [551, 250] on button "Next" at bounding box center [548, 250] width 75 height 31
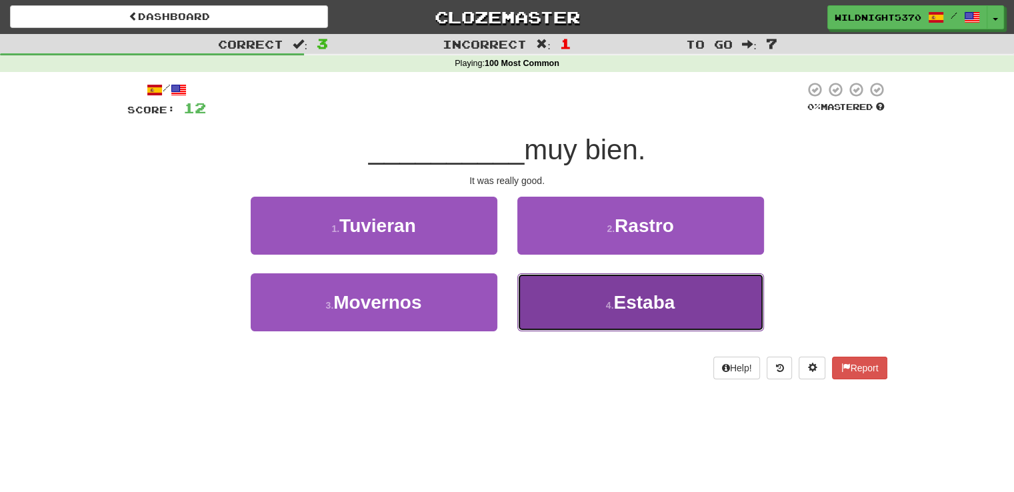
click at [573, 291] on button "4 . Estaba" at bounding box center [641, 302] width 247 height 58
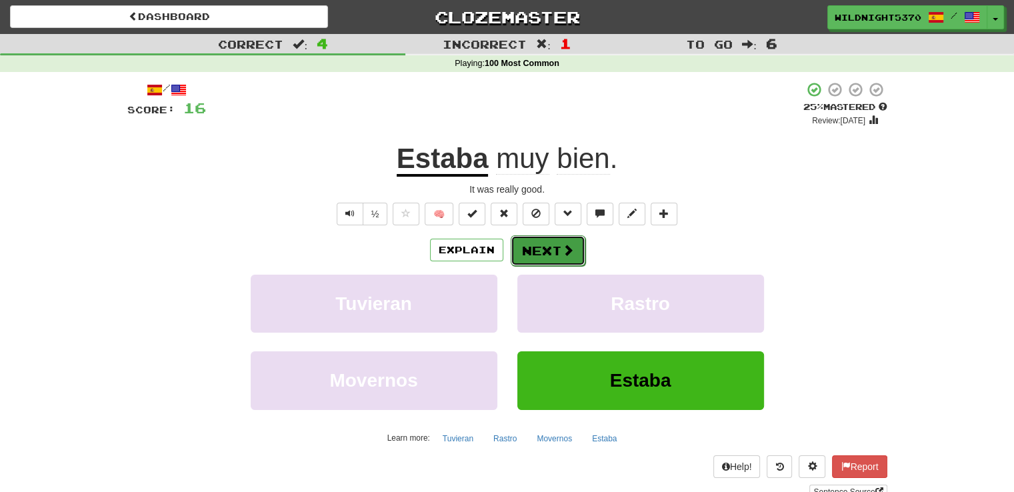
click at [572, 250] on span at bounding box center [568, 250] width 12 height 12
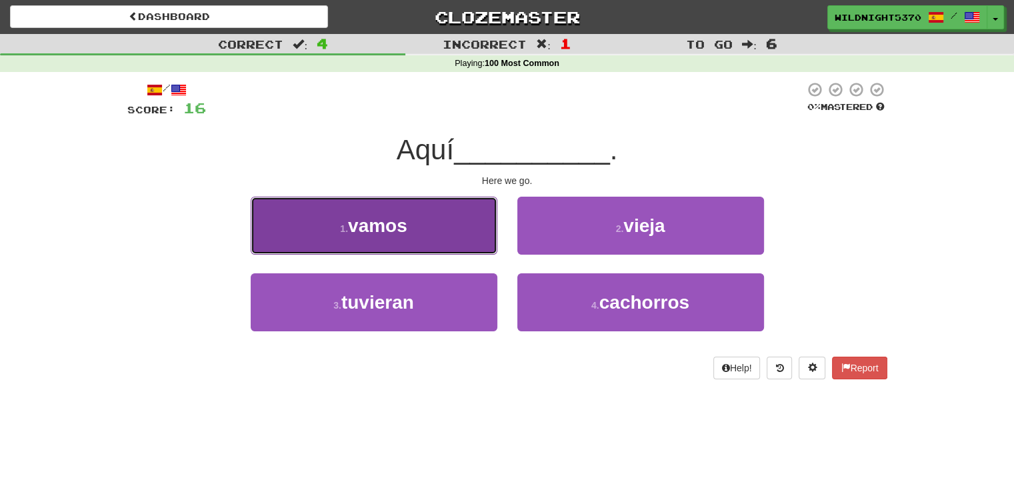
click at [471, 235] on button "1 . vamos" at bounding box center [374, 226] width 247 height 58
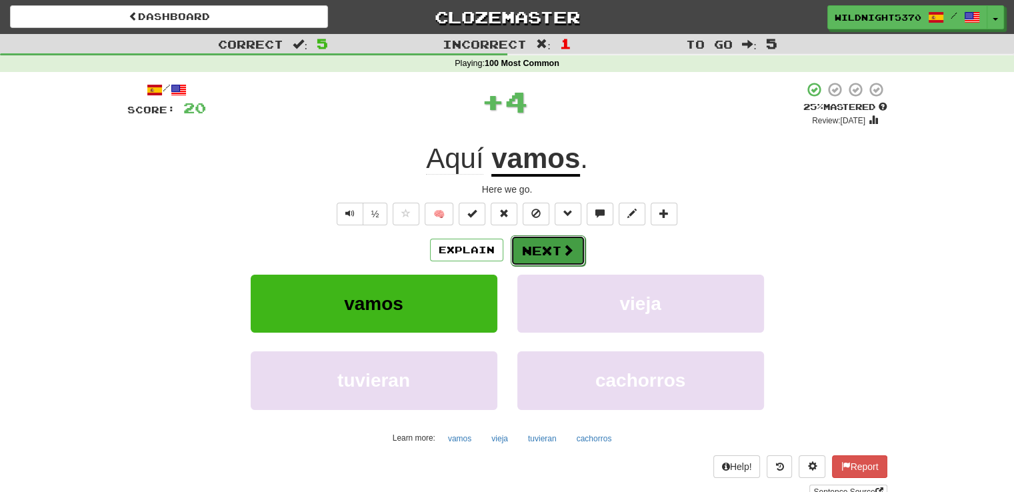
click at [539, 254] on button "Next" at bounding box center [548, 250] width 75 height 31
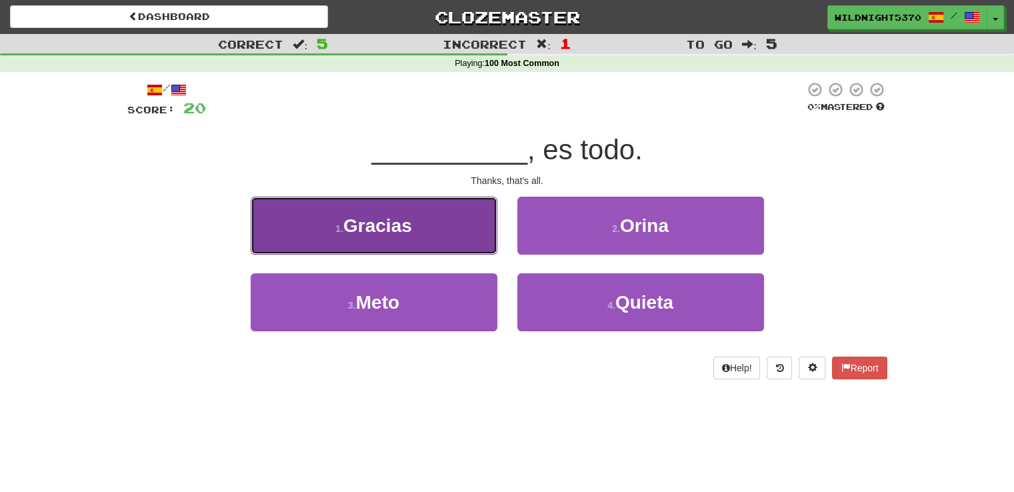
click at [446, 222] on button "1 . Gracias" at bounding box center [374, 226] width 247 height 58
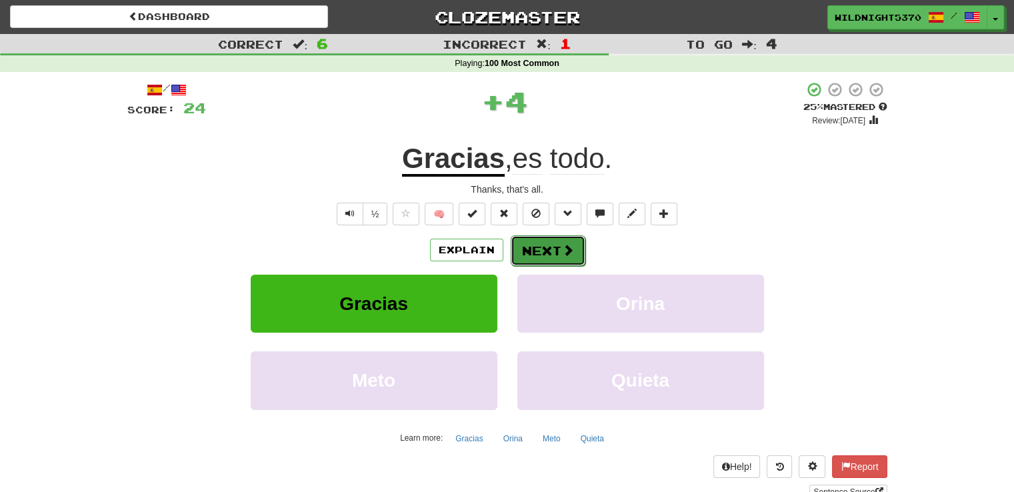
click at [534, 250] on button "Next" at bounding box center [548, 250] width 75 height 31
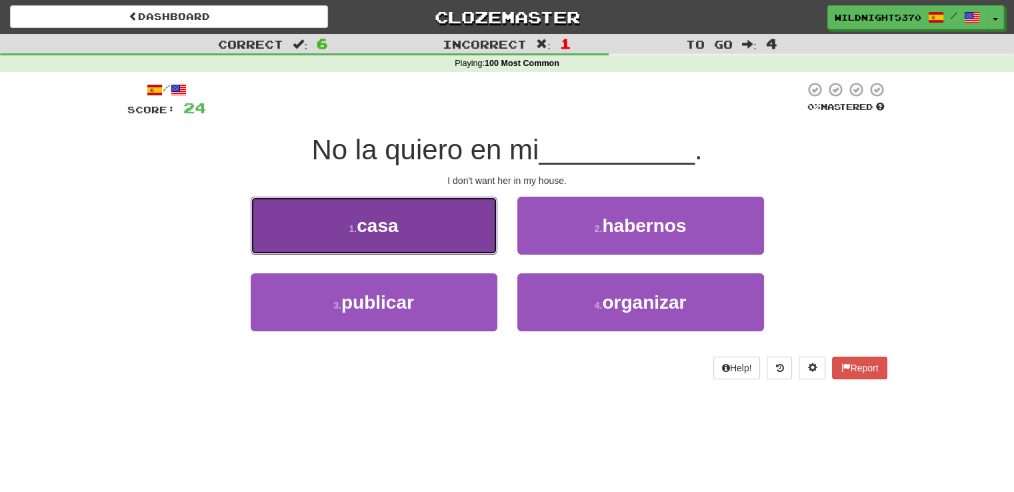
click at [472, 236] on button "1 . casa" at bounding box center [374, 226] width 247 height 58
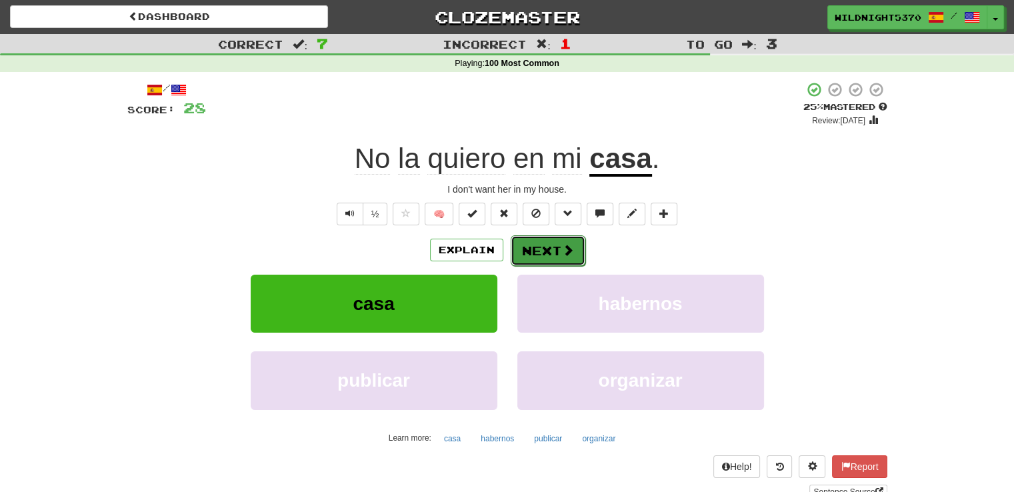
click at [523, 255] on button "Next" at bounding box center [548, 250] width 75 height 31
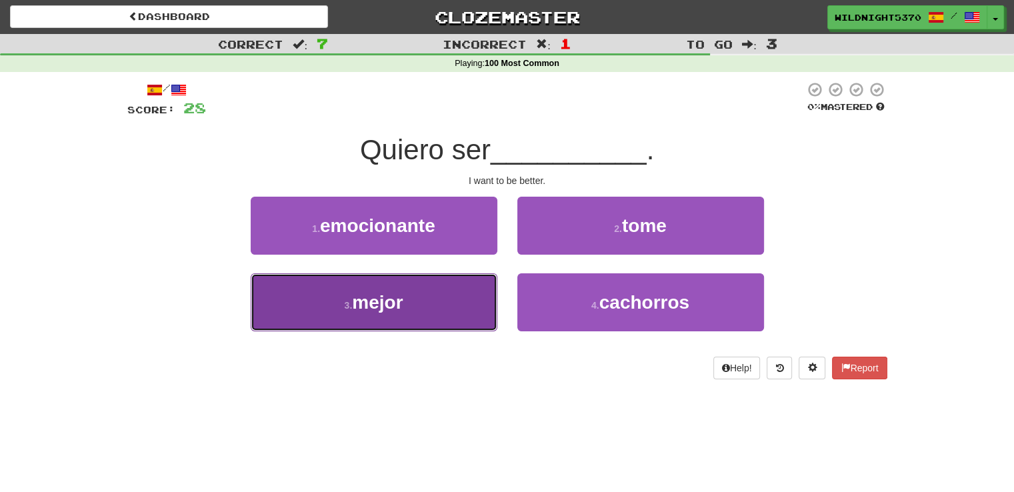
click at [432, 307] on button "3 . mejor" at bounding box center [374, 302] width 247 height 58
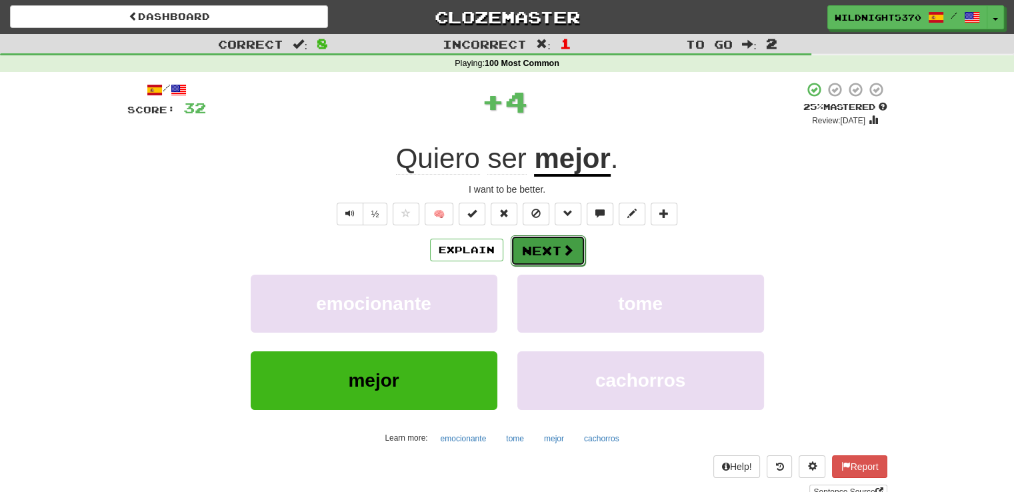
click at [543, 261] on button "Next" at bounding box center [548, 250] width 75 height 31
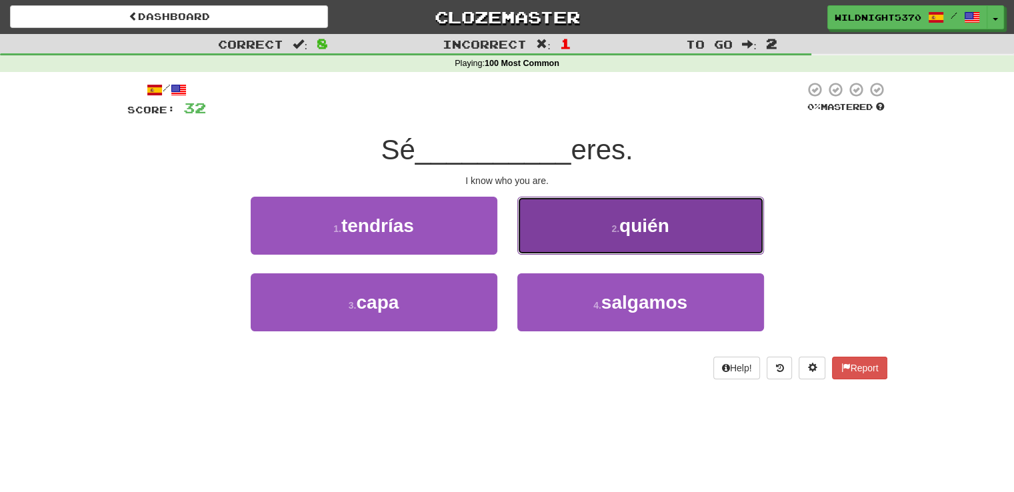
click at [583, 233] on button "2 . quién" at bounding box center [641, 226] width 247 height 58
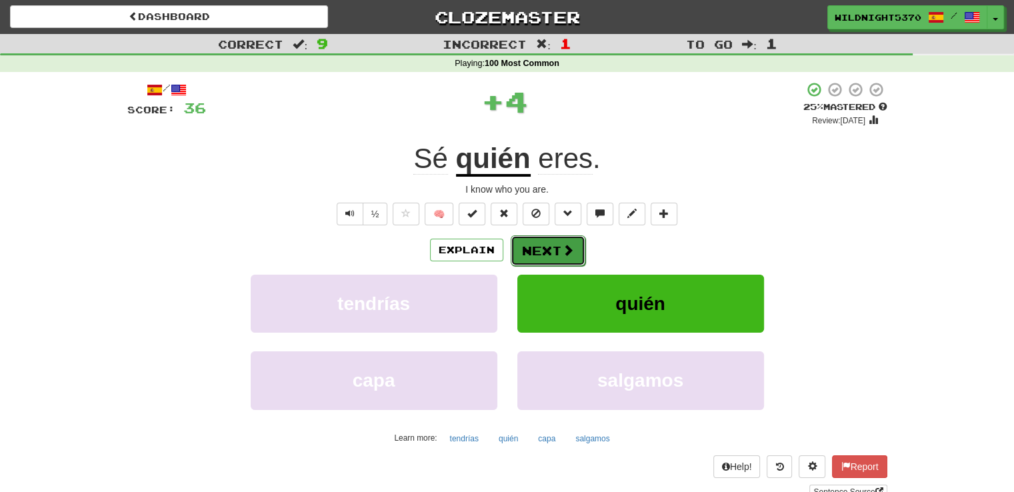
click at [559, 249] on button "Next" at bounding box center [548, 250] width 75 height 31
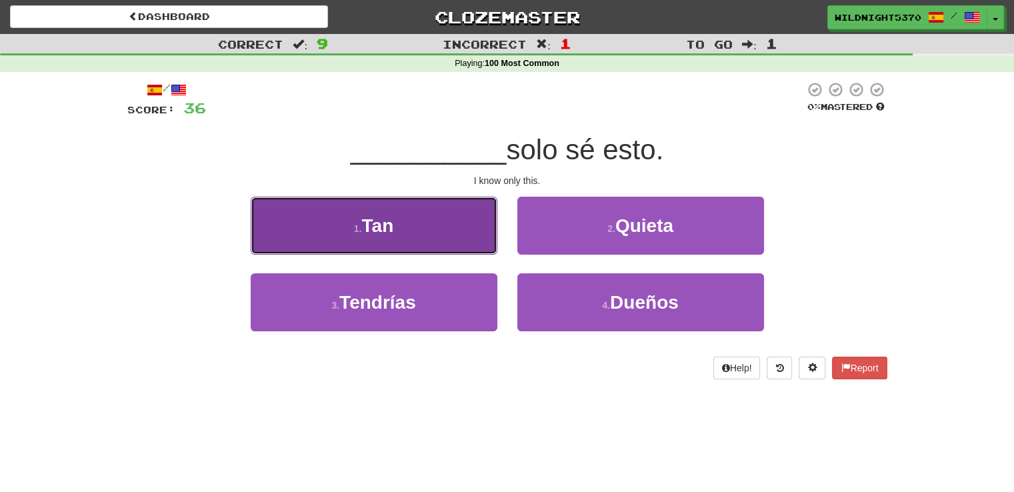
click at [440, 249] on button "1 . Tan" at bounding box center [374, 226] width 247 height 58
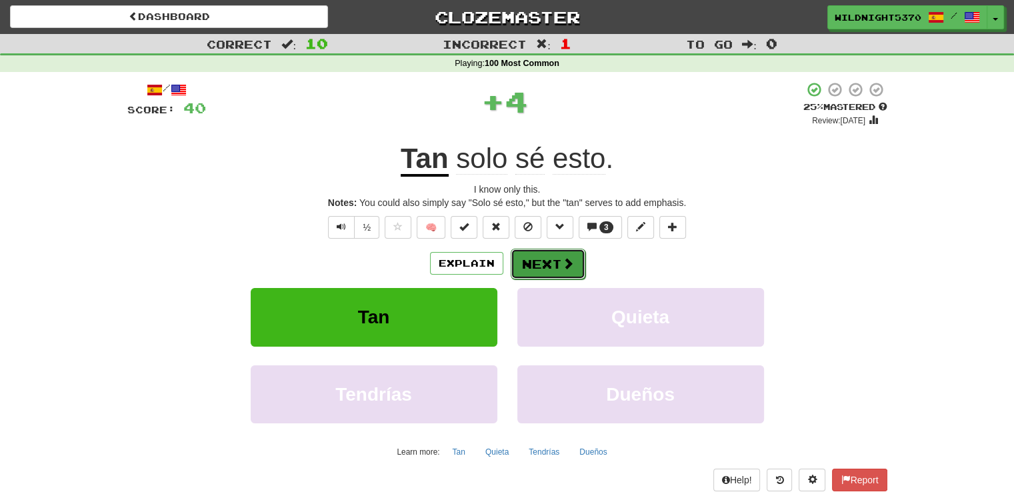
click at [577, 258] on button "Next" at bounding box center [548, 264] width 75 height 31
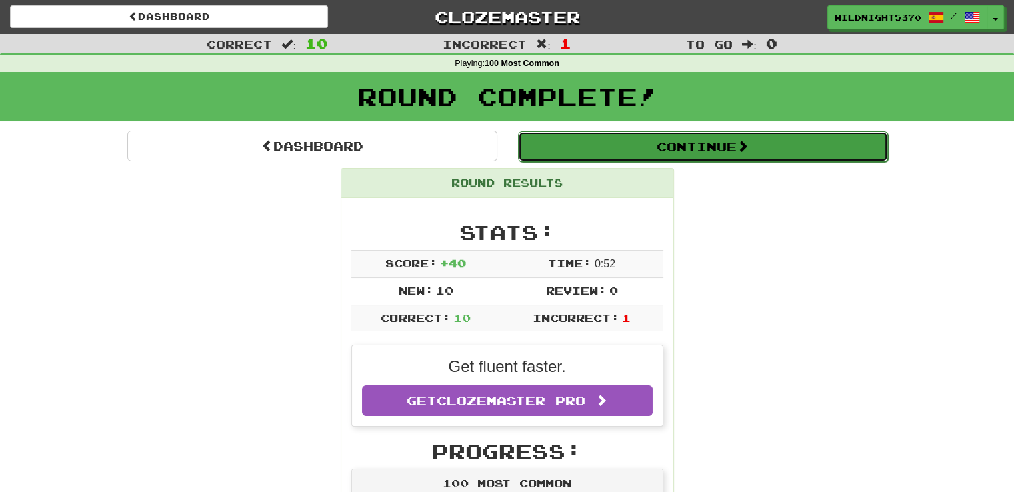
click at [642, 140] on button "Continue" at bounding box center [703, 146] width 370 height 31
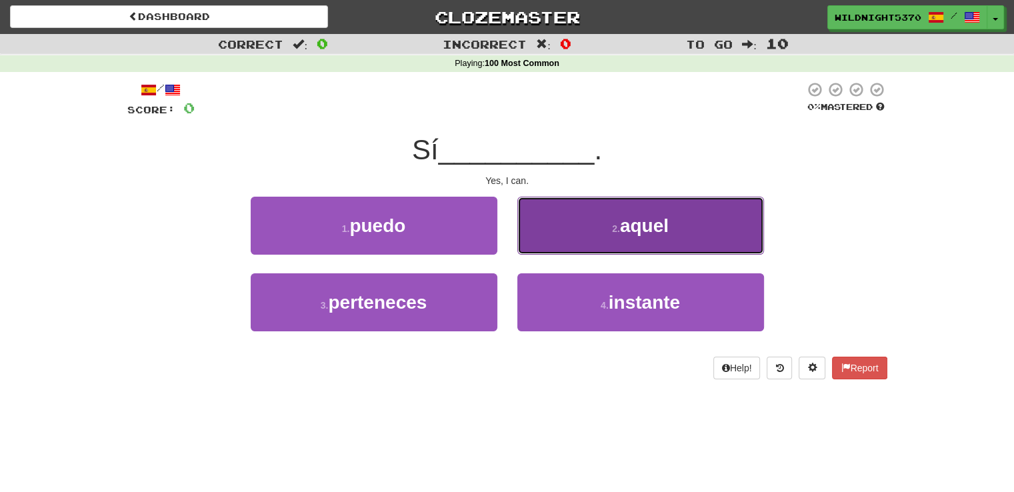
click at [636, 244] on button "2 . aquel" at bounding box center [641, 226] width 247 height 58
